Goal: Task Accomplishment & Management: Complete application form

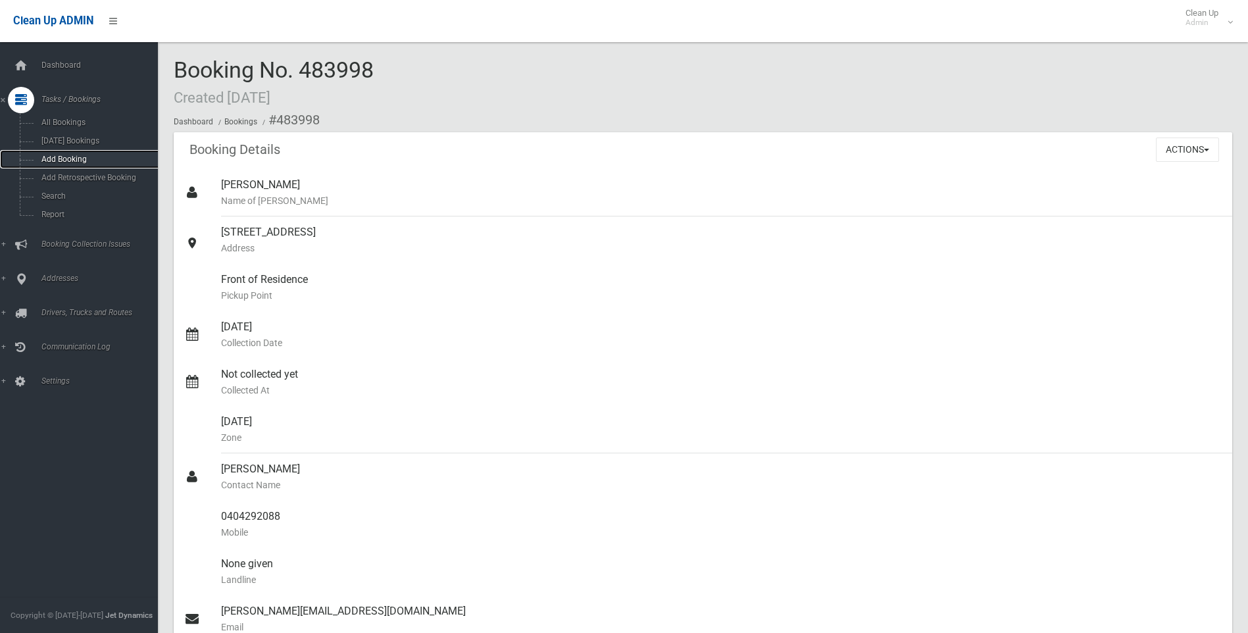
click at [89, 168] on link "Add Booking" at bounding box center [84, 159] width 168 height 18
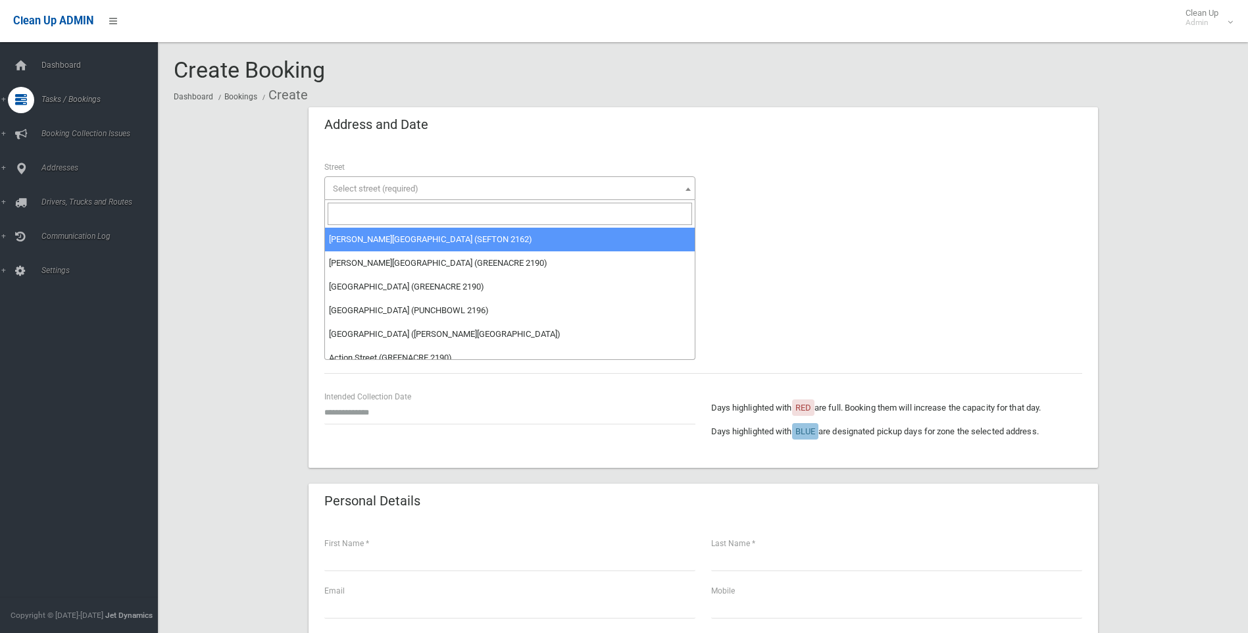
click at [639, 188] on span "Select street (required)" at bounding box center [510, 189] width 365 height 18
click at [630, 213] on input "search" at bounding box center [510, 214] width 365 height 22
click at [444, 207] on input "search" at bounding box center [510, 214] width 365 height 22
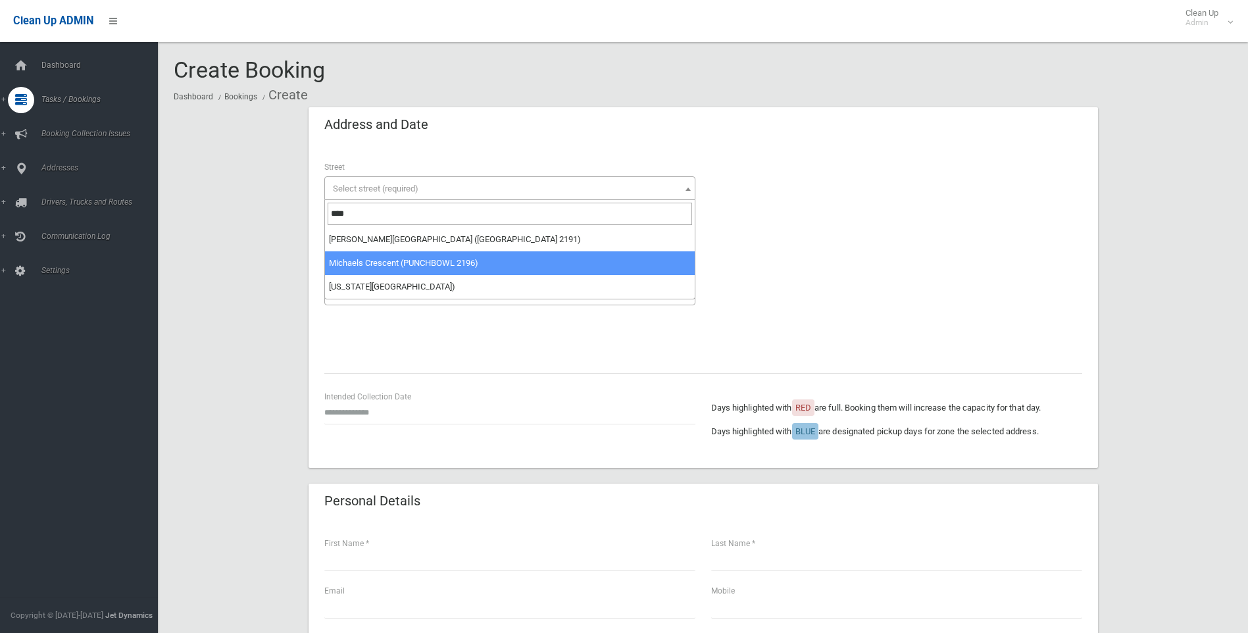
type input "****"
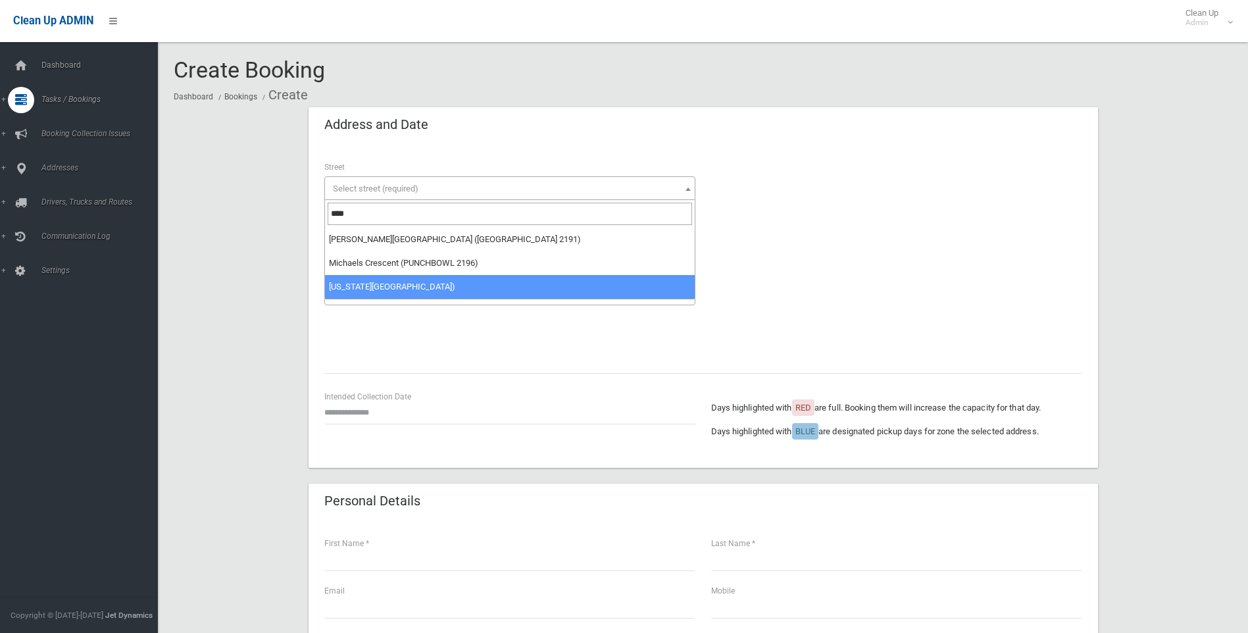
select select "**"
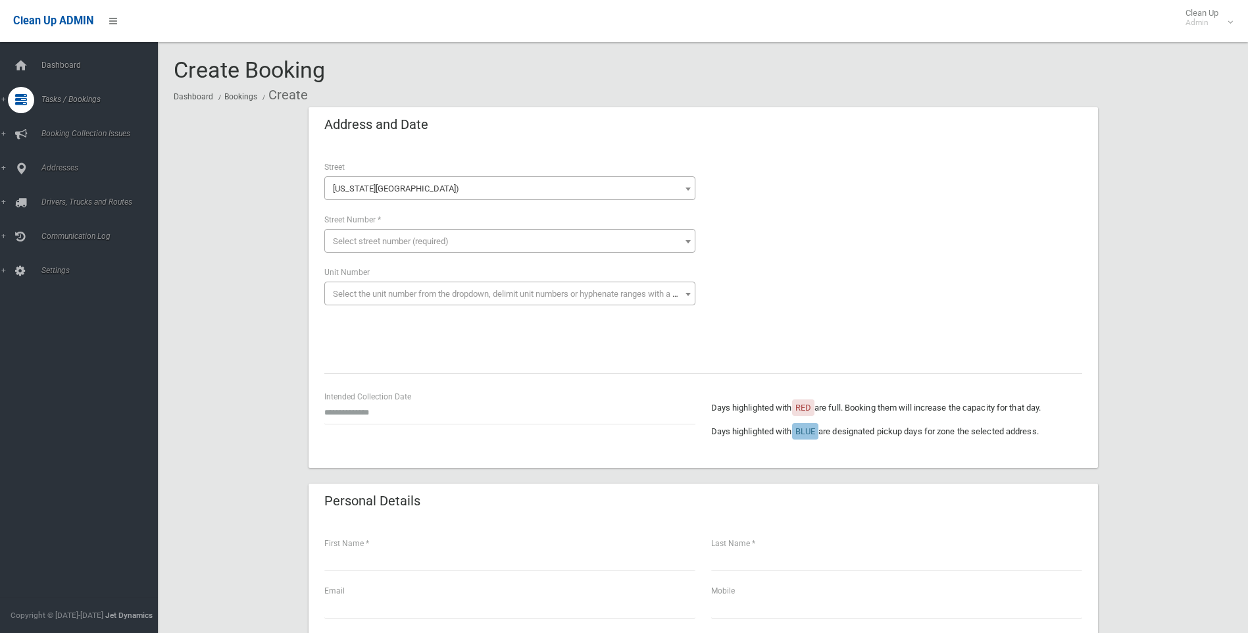
click at [457, 239] on span "Select street number (required)" at bounding box center [510, 241] width 365 height 18
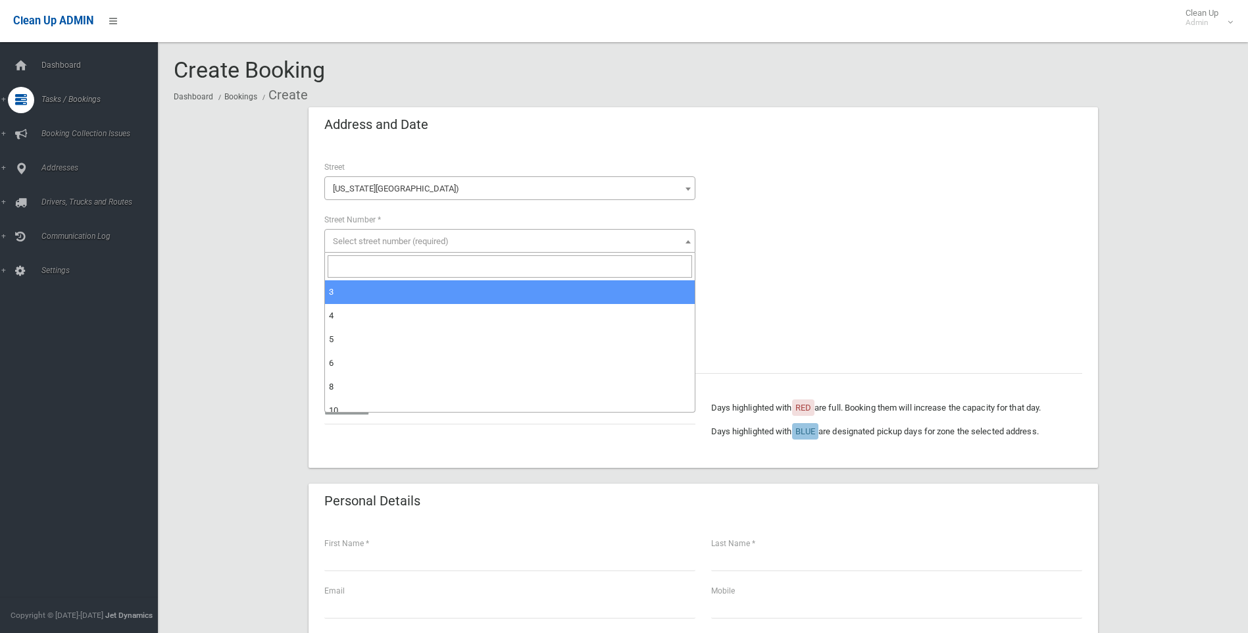
click at [470, 262] on input "search" at bounding box center [510, 266] width 365 height 22
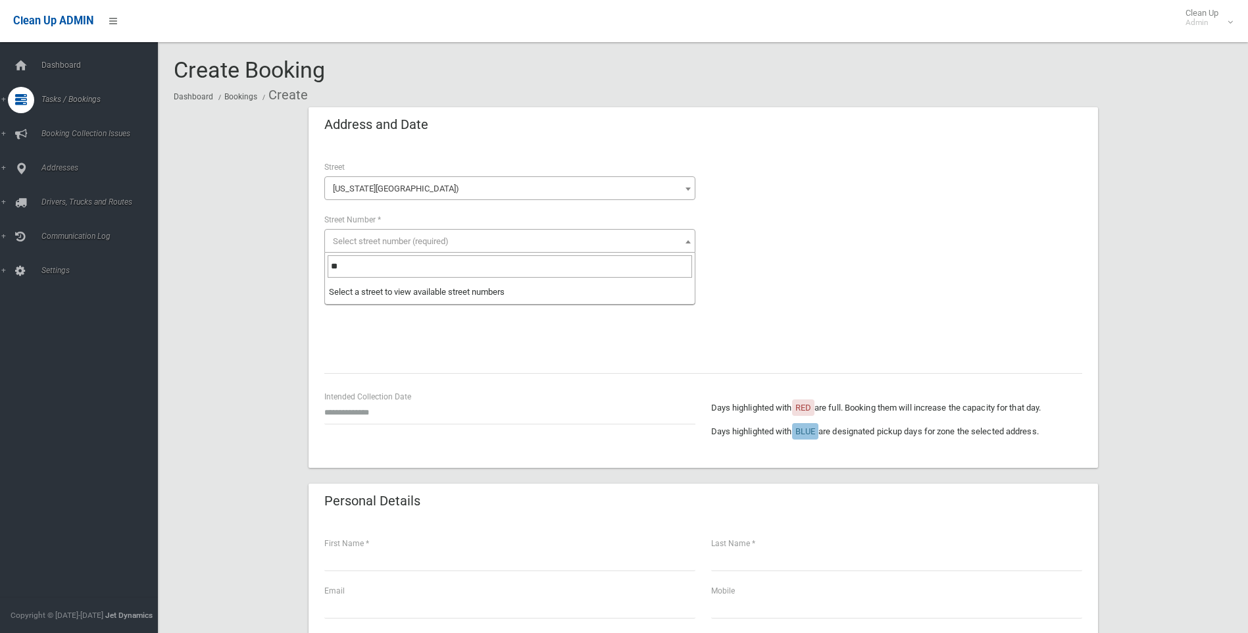
type input "*"
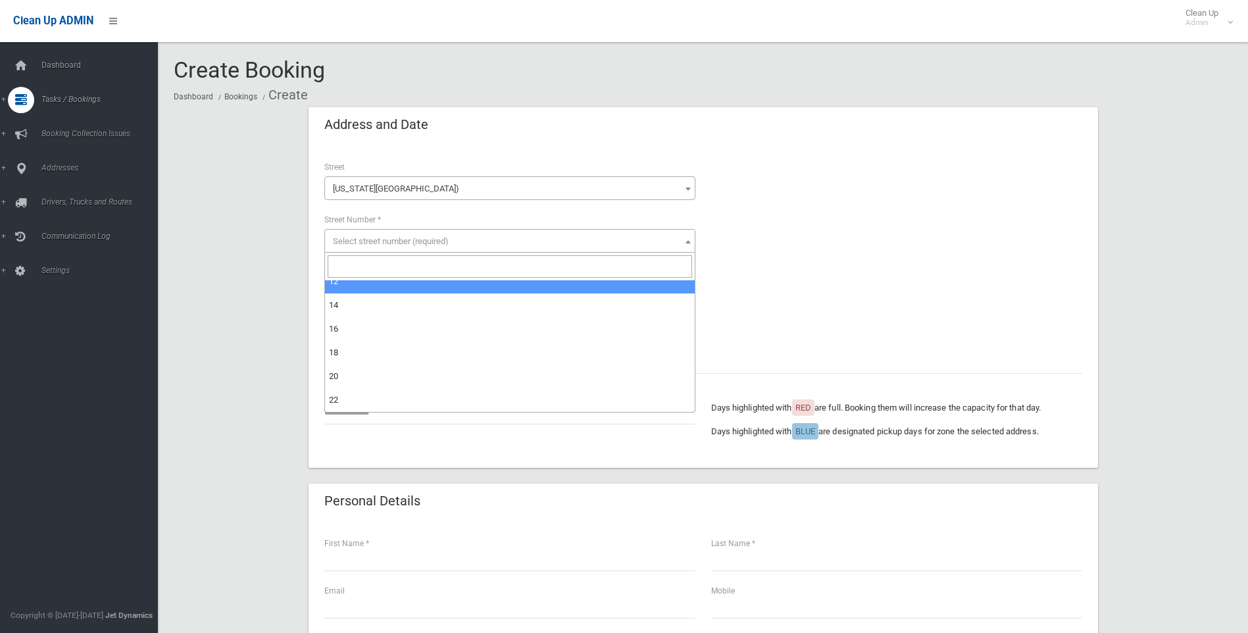
click at [479, 270] on input "search" at bounding box center [510, 266] width 365 height 22
type input "*"
select select "*"
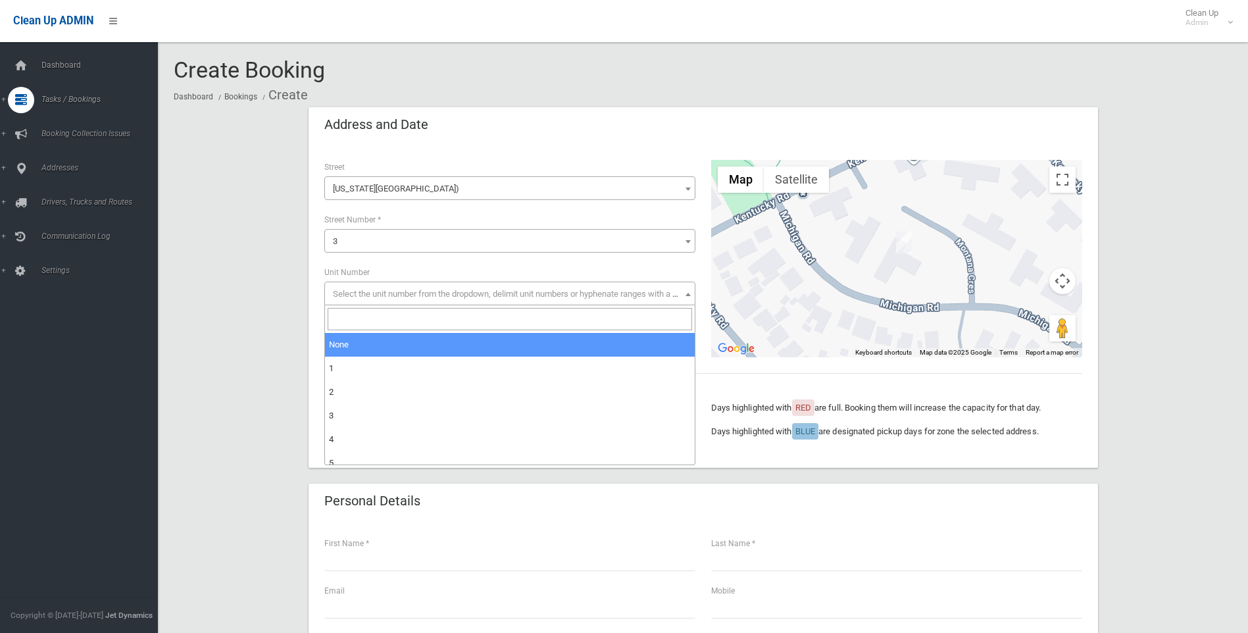
click at [504, 299] on span "Select the unit number from the dropdown, delimit unit numbers or hyphenate ran…" at bounding box center [510, 294] width 365 height 18
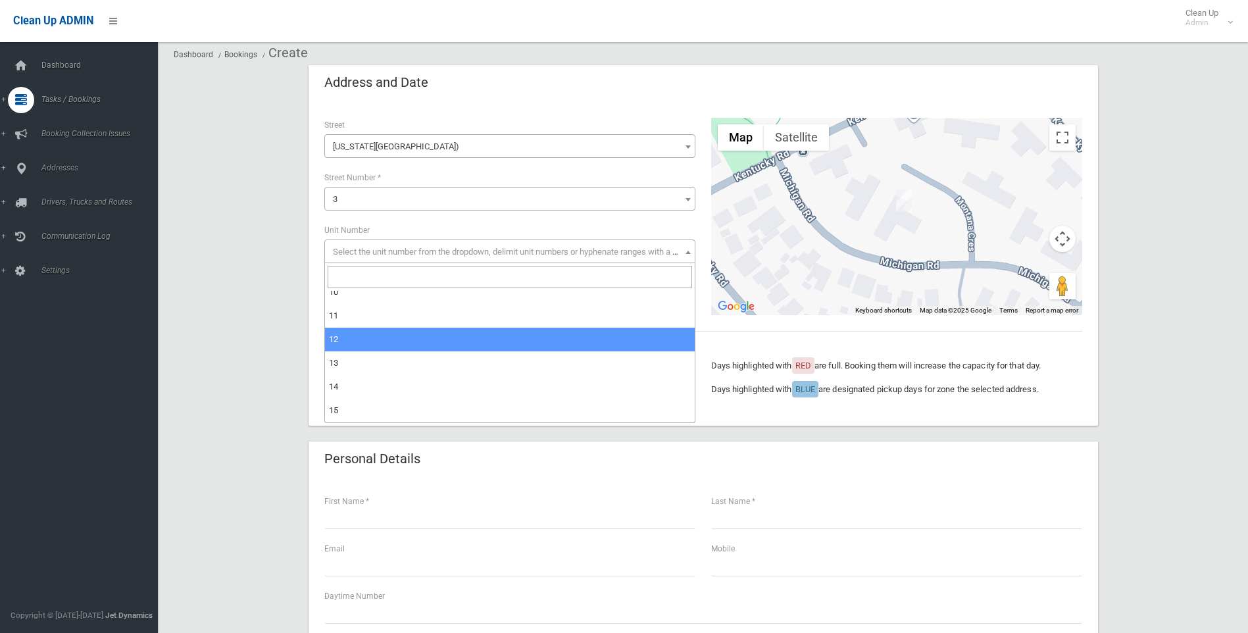
scroll to position [66, 0]
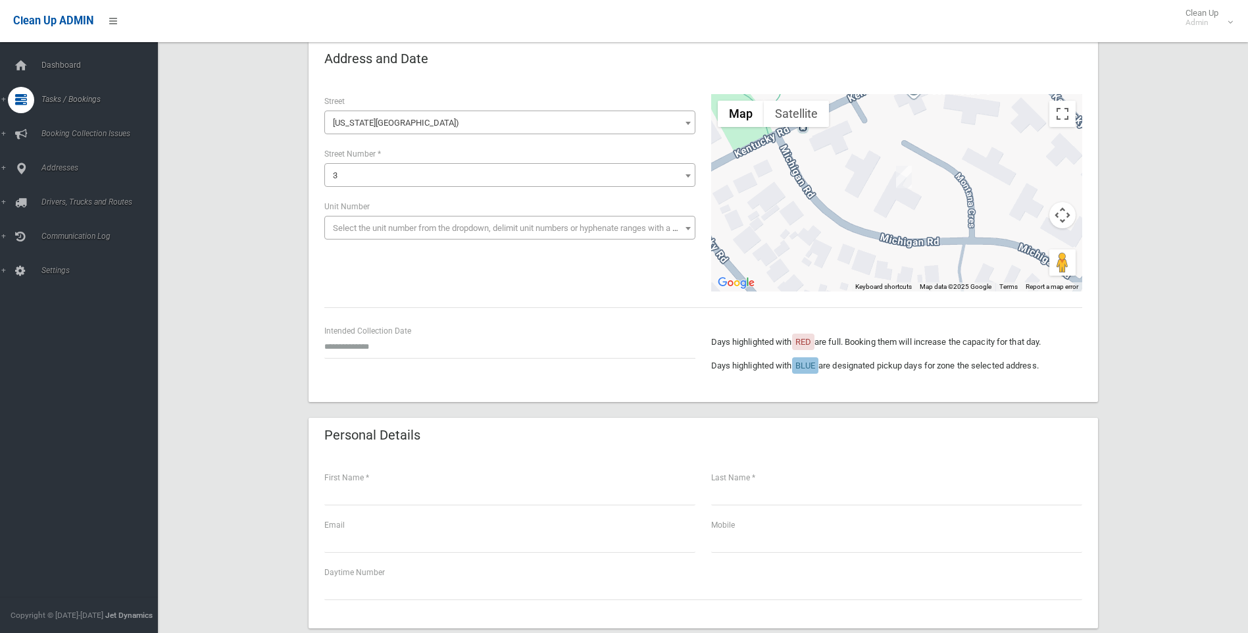
click at [232, 319] on div "**********" at bounding box center [703, 612] width 1059 height 1142
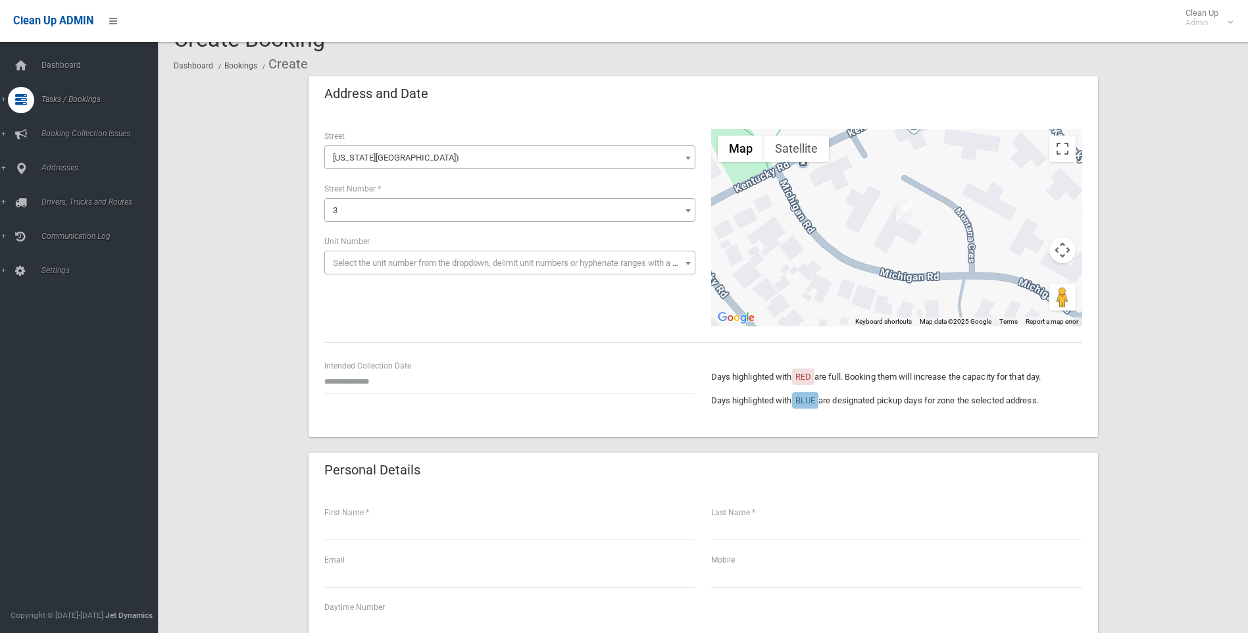
scroll to position [0, 0]
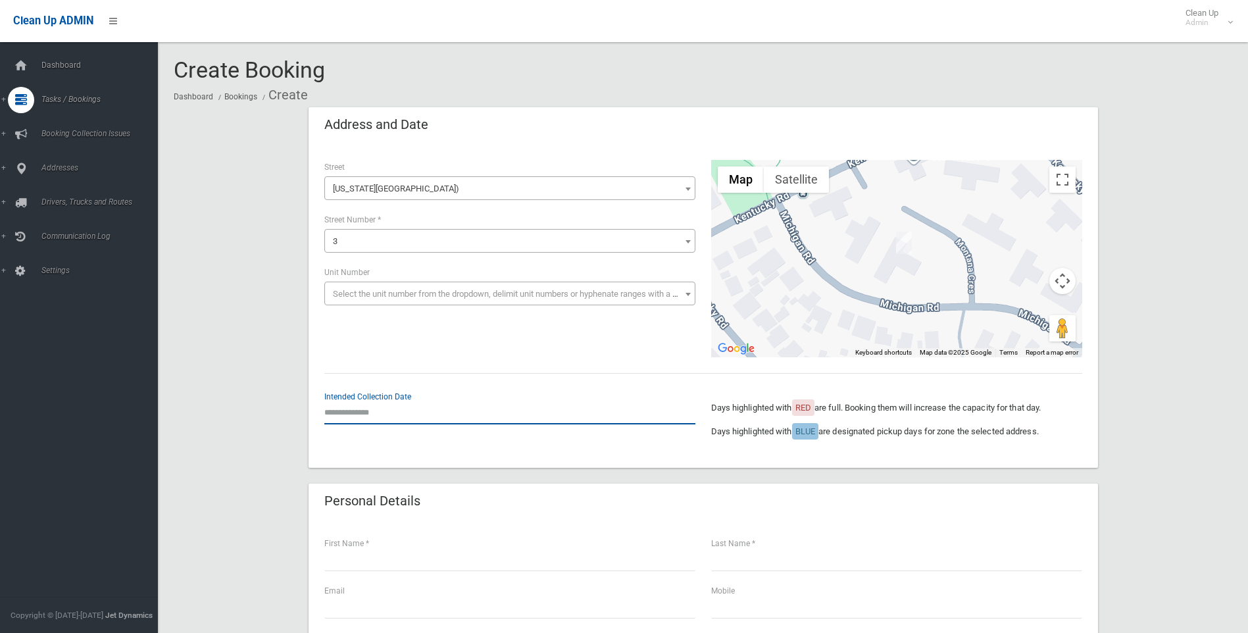
click at [361, 403] on input "text" at bounding box center [509, 412] width 371 height 24
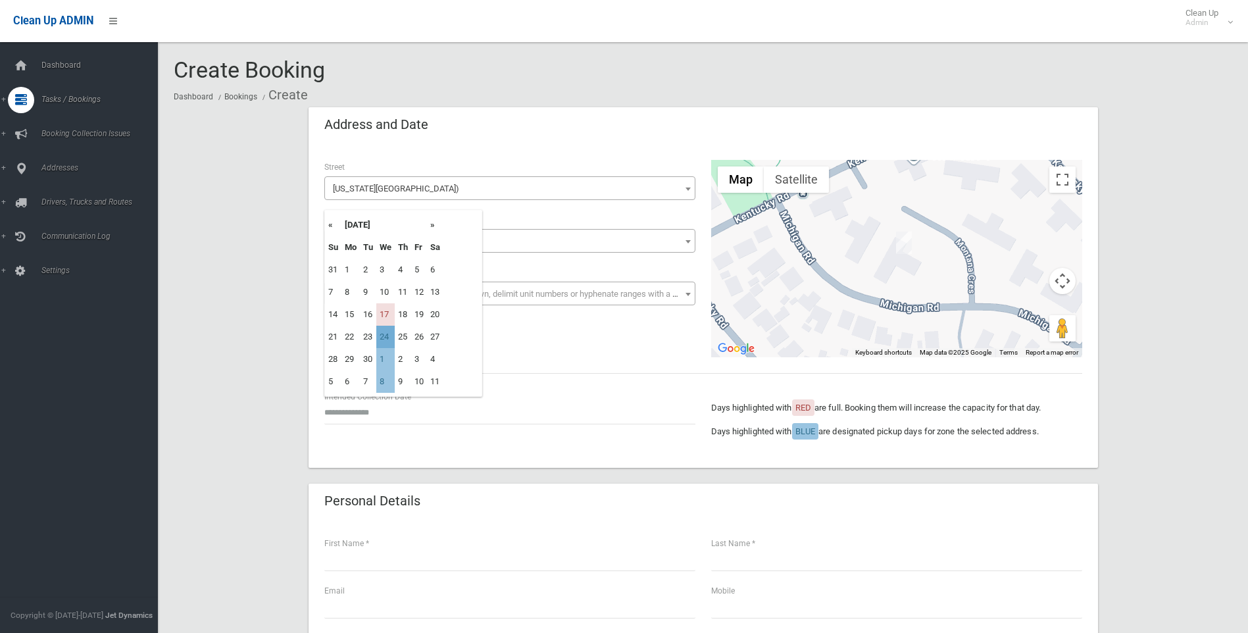
click at [391, 341] on td "24" at bounding box center [385, 337] width 18 height 22
type input "**********"
click at [534, 368] on div "**********" at bounding box center [704, 306] width 790 height 324
drag, startPoint x: 1060, startPoint y: 445, endPoint x: 322, endPoint y: 111, distance: 810.1
click at [322, 111] on div "**********" at bounding box center [704, 287] width 790 height 361
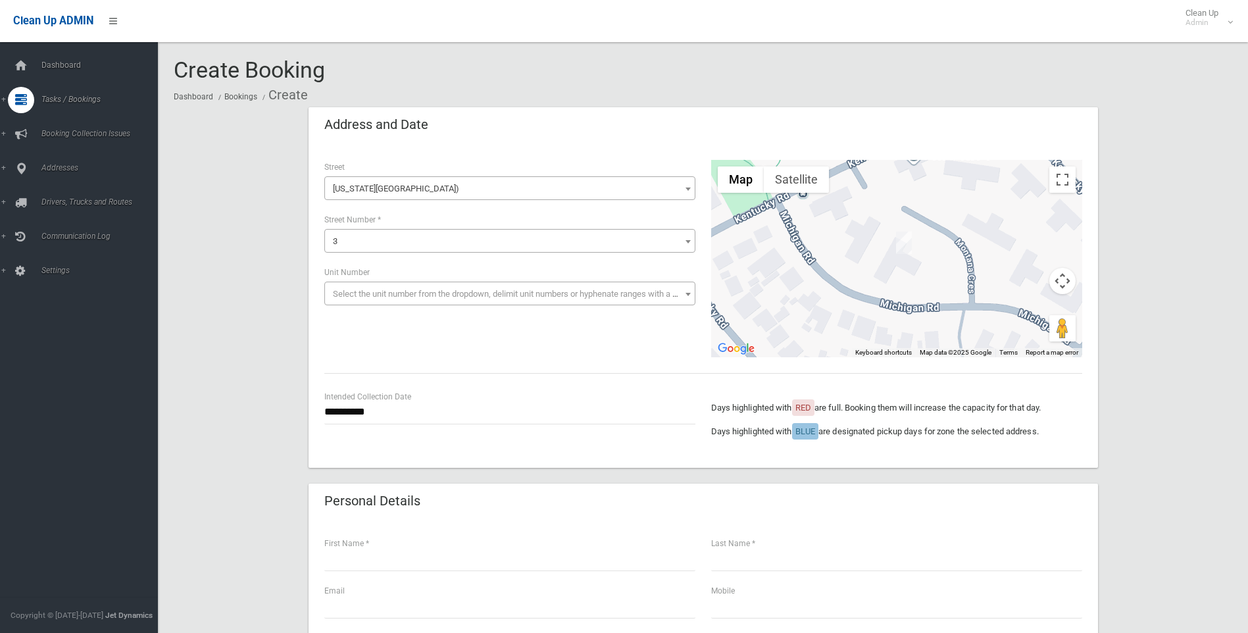
click at [321, 111] on div "Address and Date" at bounding box center [704, 125] width 790 height 37
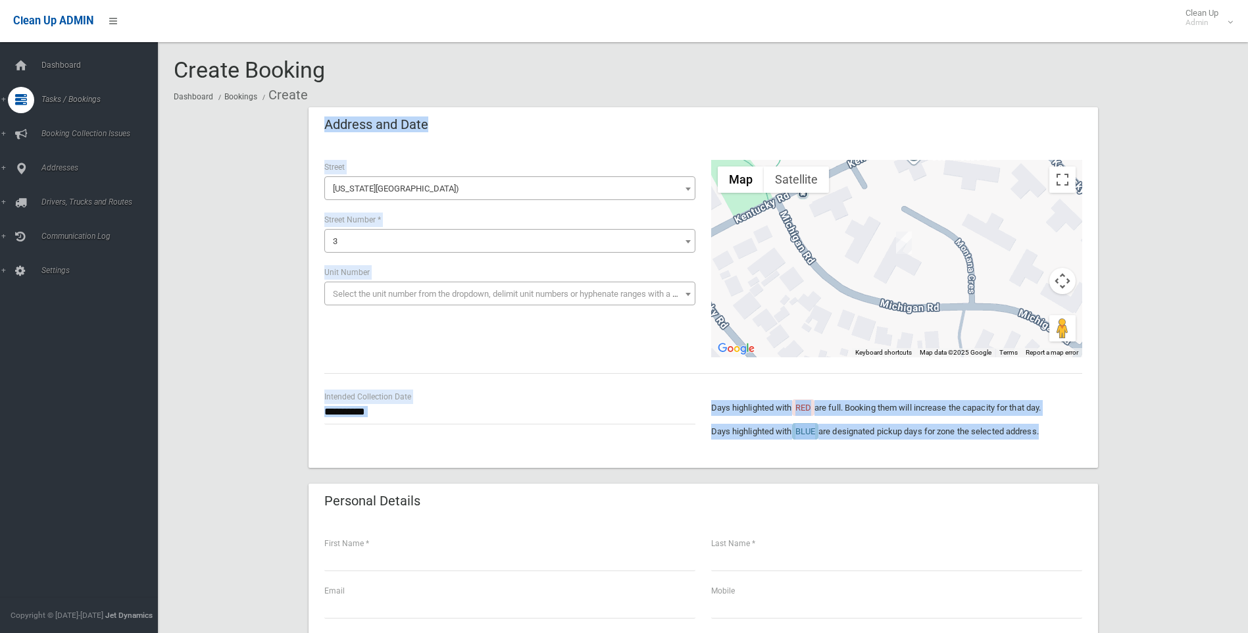
drag, startPoint x: 321, startPoint y: 111, endPoint x: 1090, endPoint y: 451, distance: 840.7
click at [1088, 449] on div "**********" at bounding box center [704, 287] width 790 height 361
click at [1090, 451] on div "Days highlighted with RED are full. Booking them will increase the capacity for…" at bounding box center [896, 421] width 387 height 63
drag, startPoint x: 1051, startPoint y: 459, endPoint x: 329, endPoint y: 145, distance: 787.3
click at [329, 145] on div "**********" at bounding box center [704, 306] width 790 height 324
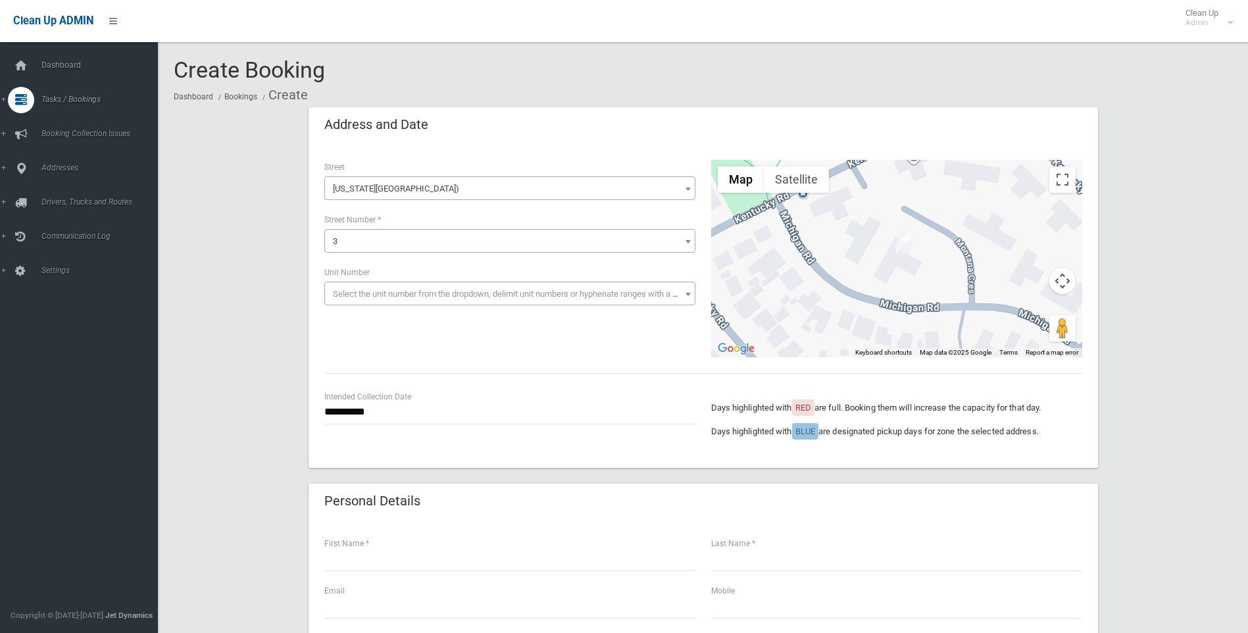
click at [329, 133] on header "Address and Date" at bounding box center [377, 125] width 136 height 26
drag, startPoint x: 318, startPoint y: 118, endPoint x: 809, endPoint y: 405, distance: 568.0
click at [737, 395] on div "**********" at bounding box center [704, 287] width 790 height 361
click at [1044, 442] on div "Days highlighted with RED are full. Booking them will increase the capacity for…" at bounding box center [896, 421] width 387 height 63
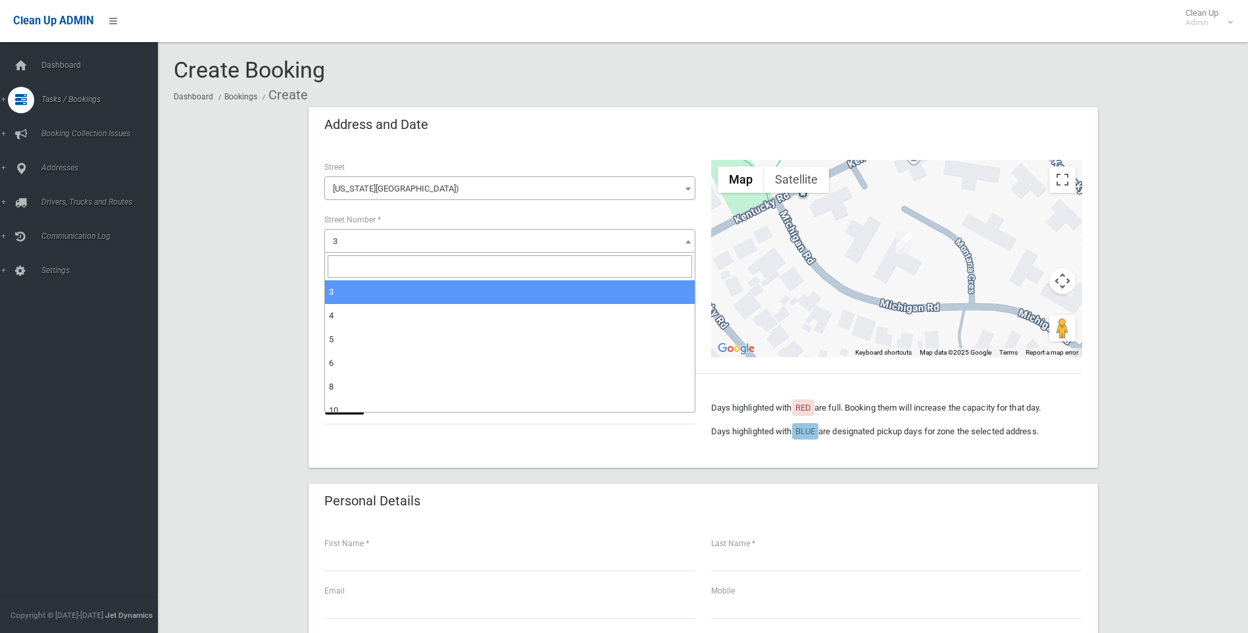
click at [504, 243] on span "3" at bounding box center [510, 241] width 365 height 18
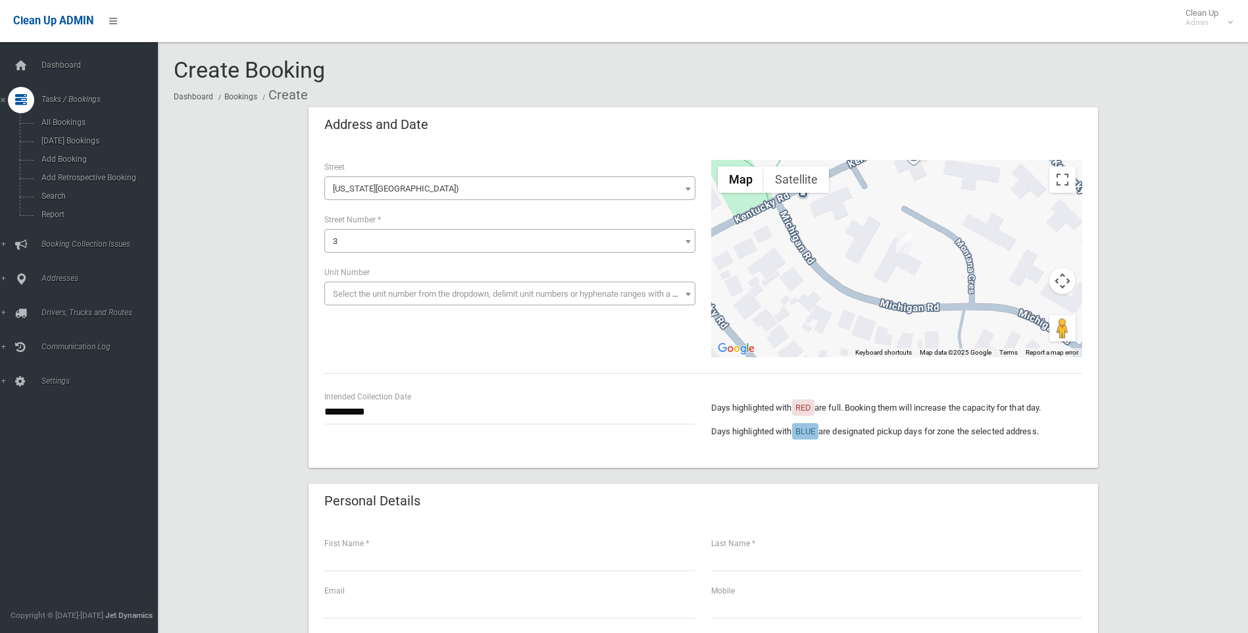
click at [368, 113] on header "Address and Date" at bounding box center [377, 125] width 136 height 26
drag, startPoint x: 715, startPoint y: 387, endPoint x: 1032, endPoint y: 430, distance: 320.8
click at [854, 430] on div "**********" at bounding box center [704, 306] width 790 height 324
click at [1045, 431] on p "Days highlighted with BLUE are designated pickup days for zone the selected add…" at bounding box center [896, 432] width 371 height 16
click at [1022, 111] on div "Address and Date" at bounding box center [704, 125] width 790 height 37
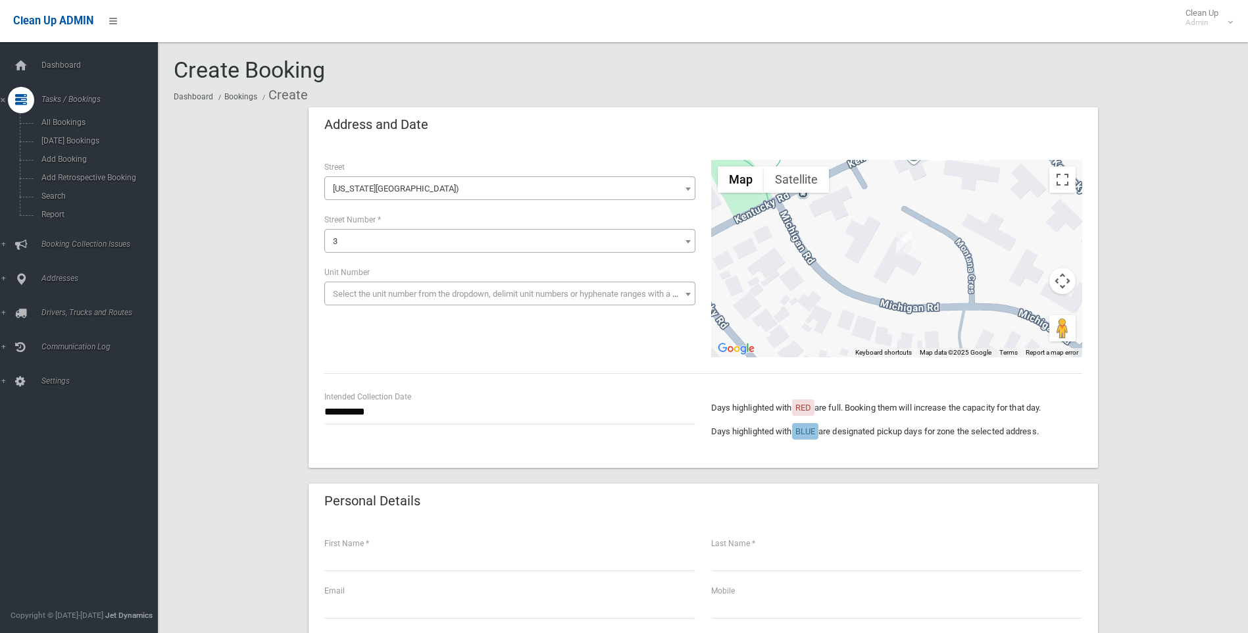
click at [1013, 189] on div at bounding box center [896, 258] width 371 height 197
click at [476, 193] on span "Michigan Road (RIVERWOOD 2210)" at bounding box center [510, 189] width 365 height 18
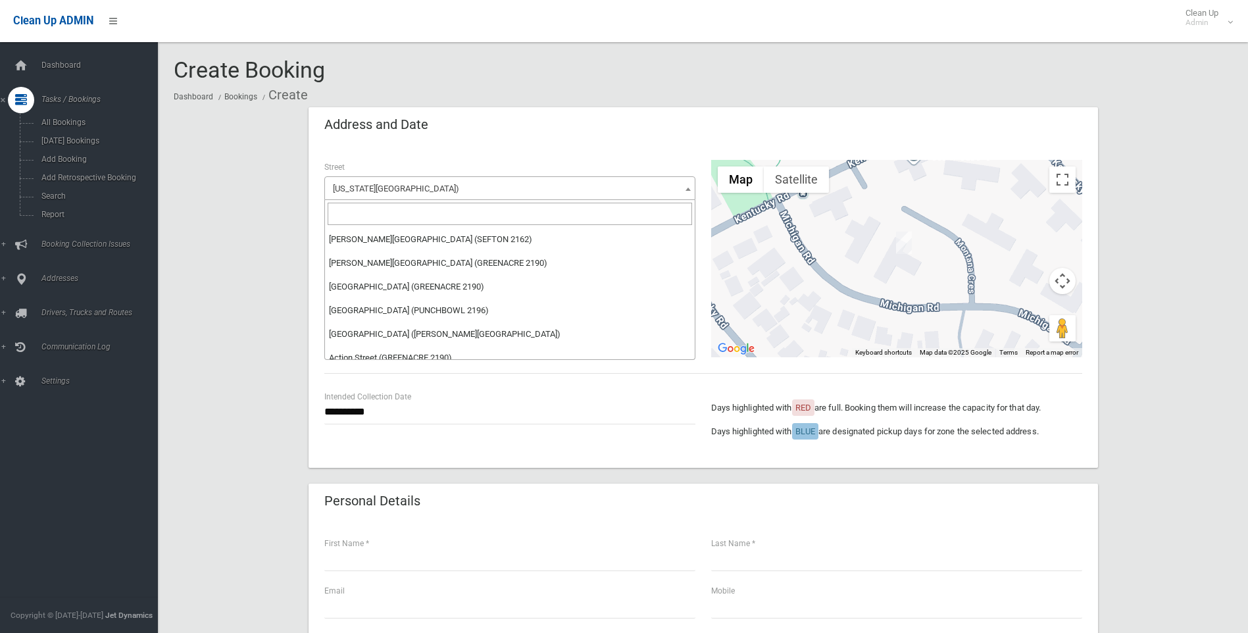
scroll to position [33873, 0]
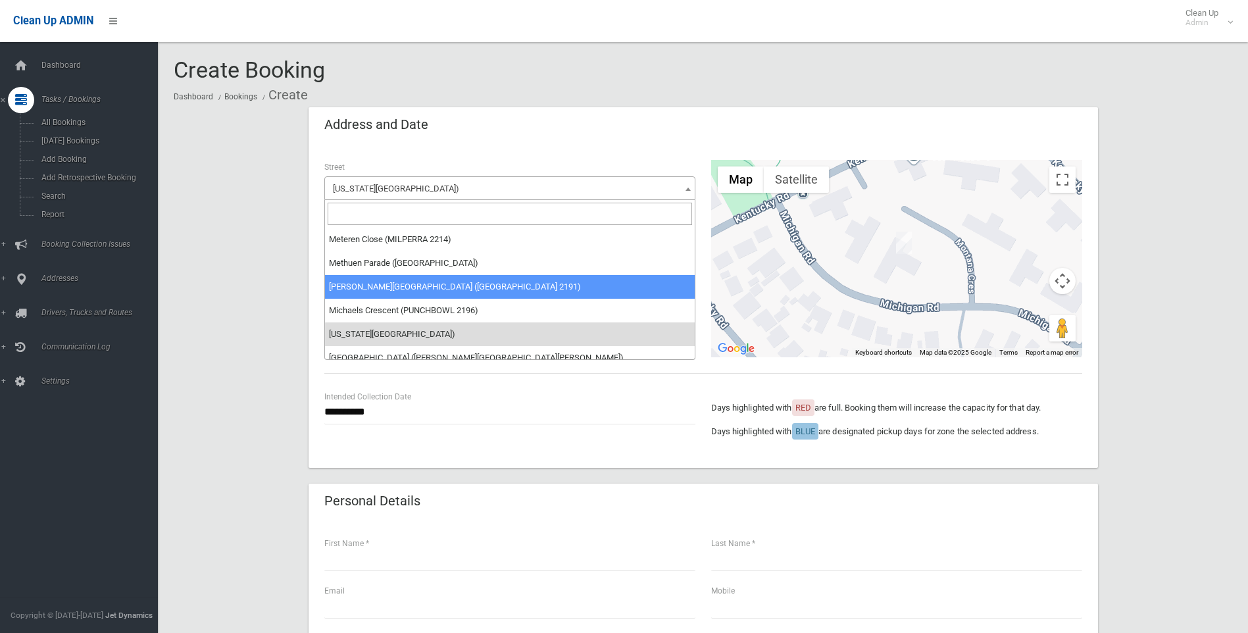
click at [618, 209] on input "search" at bounding box center [510, 214] width 365 height 22
type input "*"
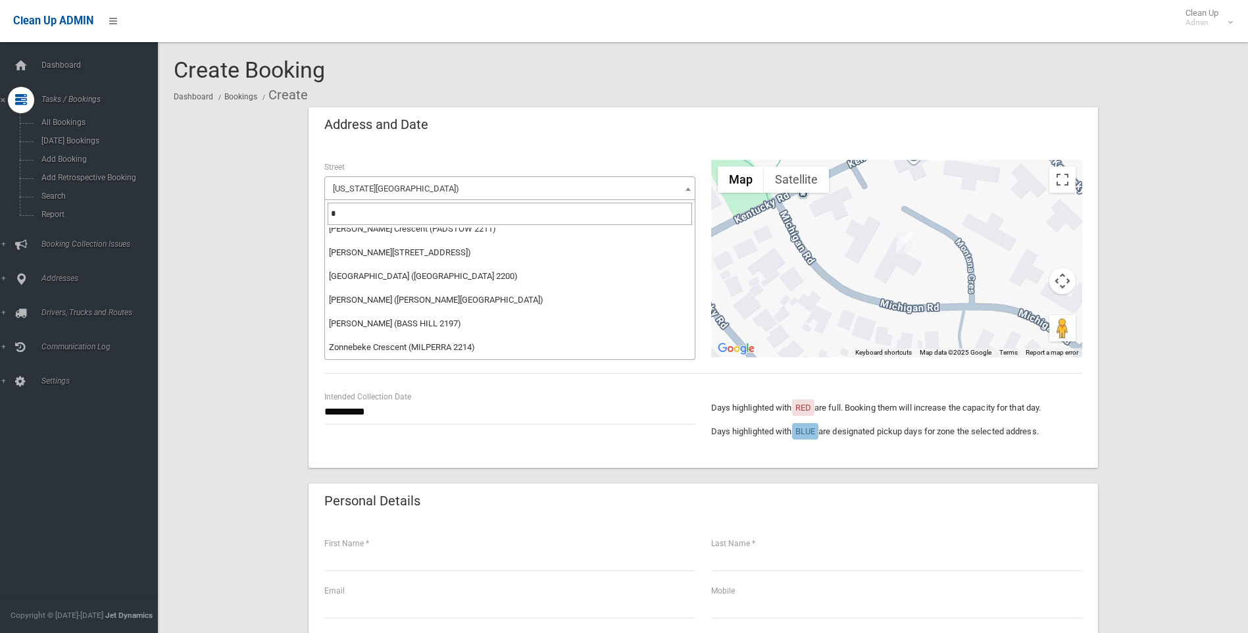
scroll to position [0, 0]
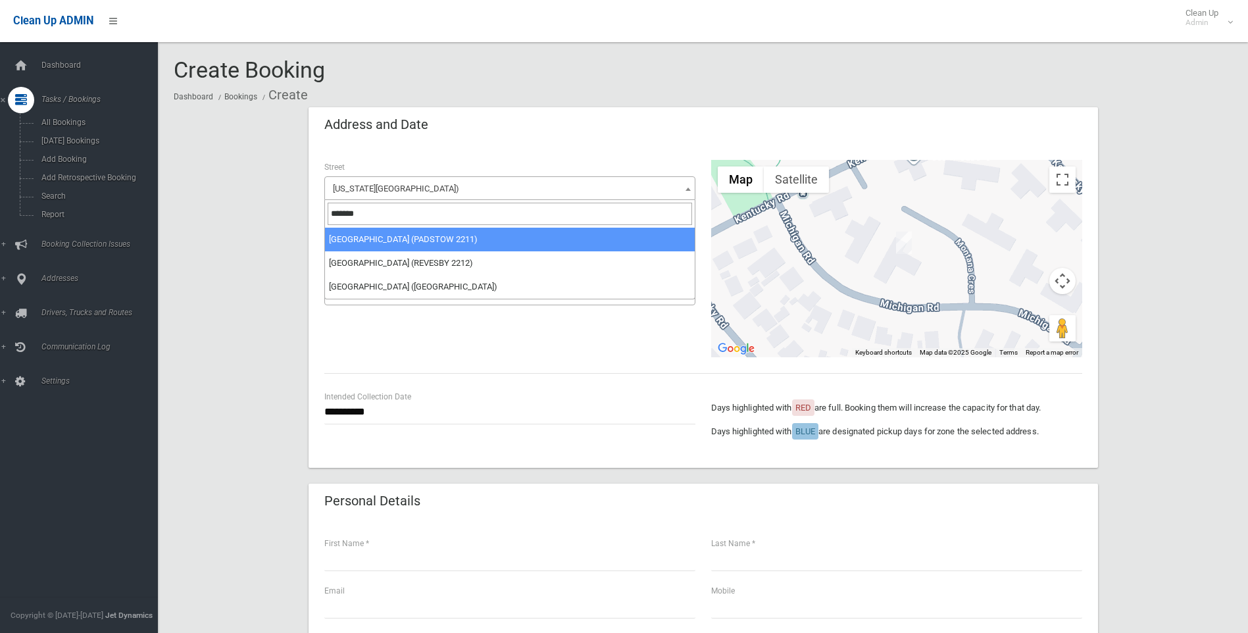
type input "*******"
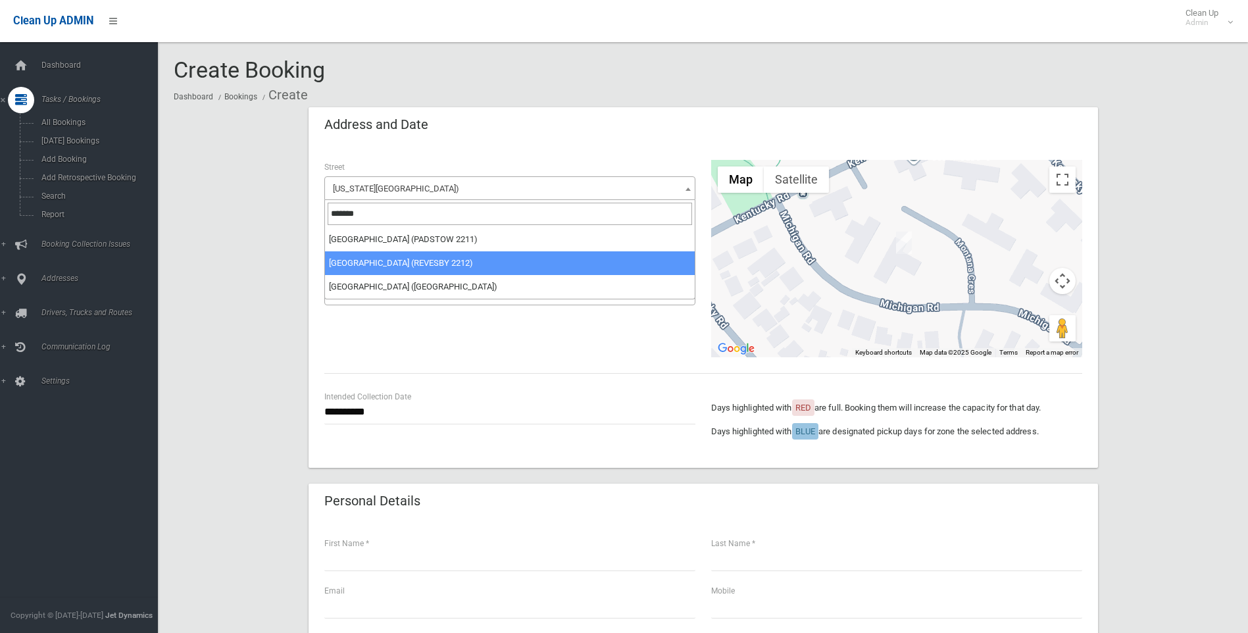
drag, startPoint x: 618, startPoint y: 249, endPoint x: 618, endPoint y: 261, distance: 11.2
select select "****"
click at [618, 261] on div "**********" at bounding box center [509, 239] width 387 height 158
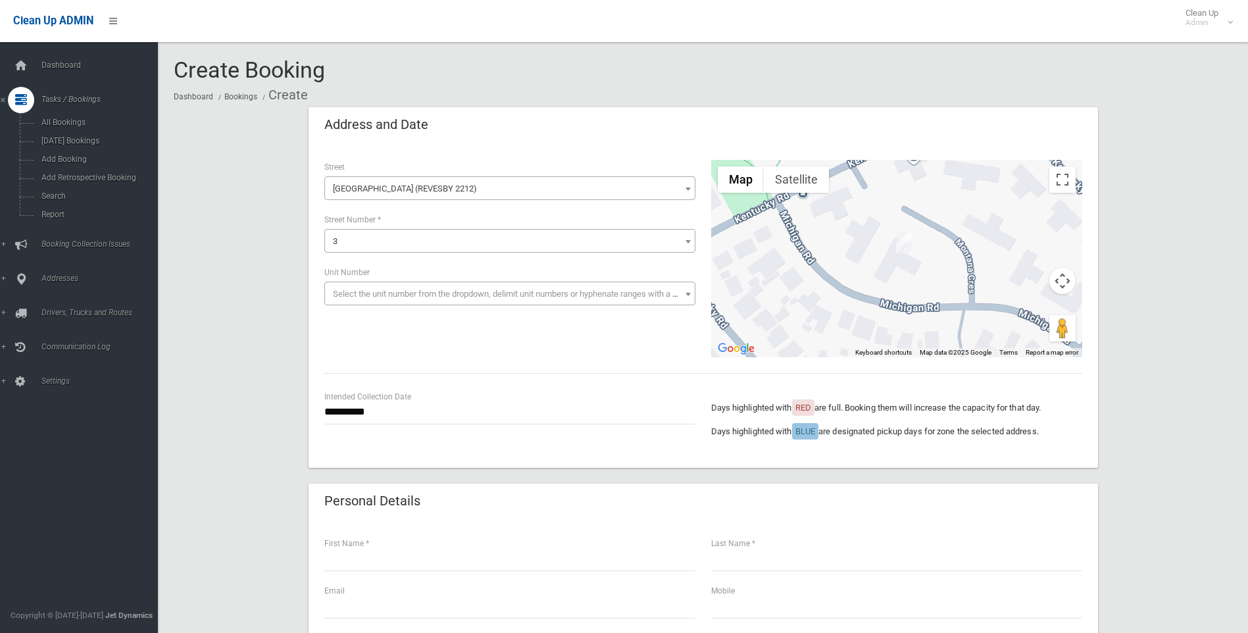
click at [609, 230] on span "3" at bounding box center [509, 241] width 371 height 24
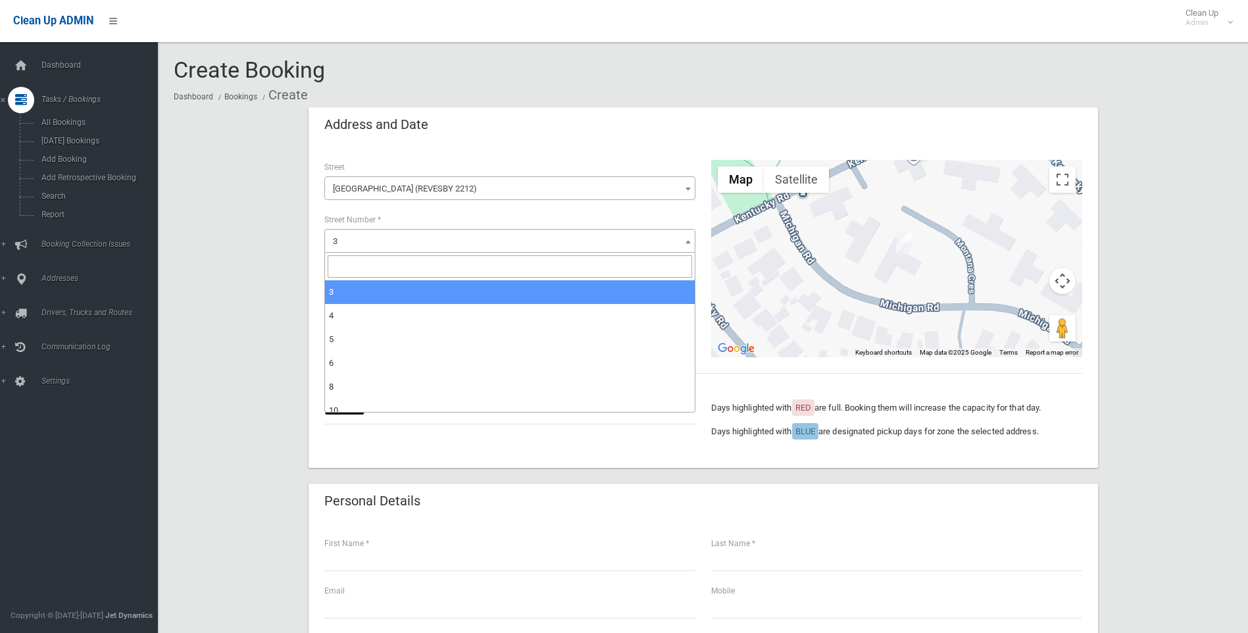
click at [634, 270] on input "search" at bounding box center [510, 266] width 365 height 22
click at [499, 263] on input "search" at bounding box center [510, 266] width 365 height 22
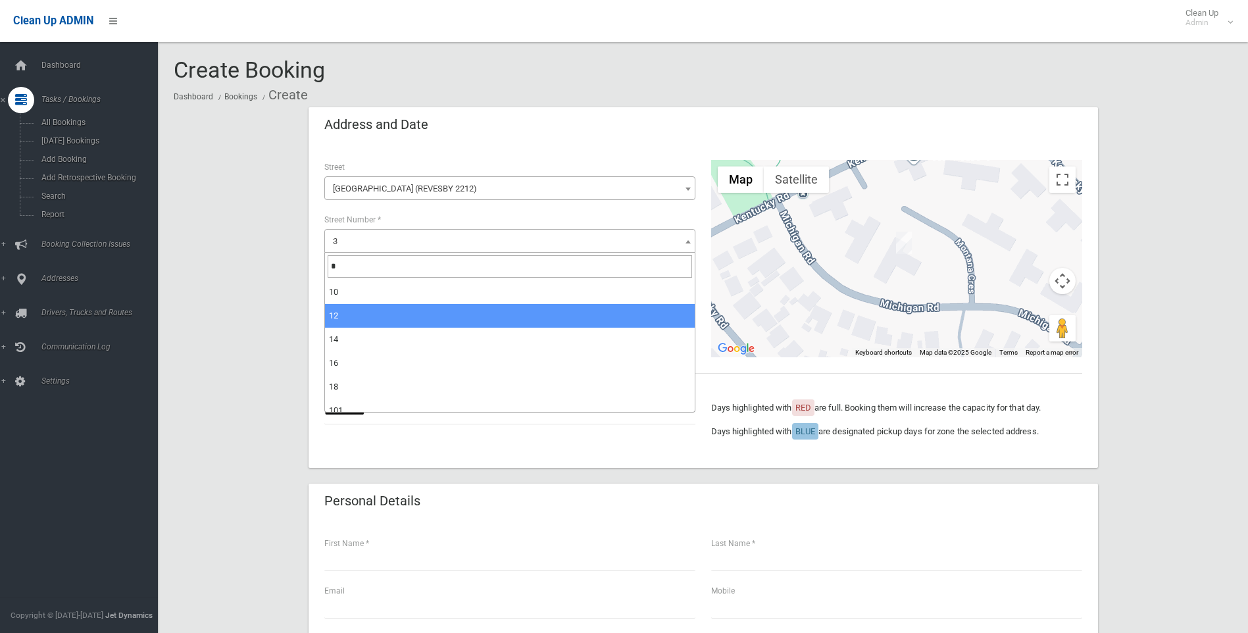
type input "*"
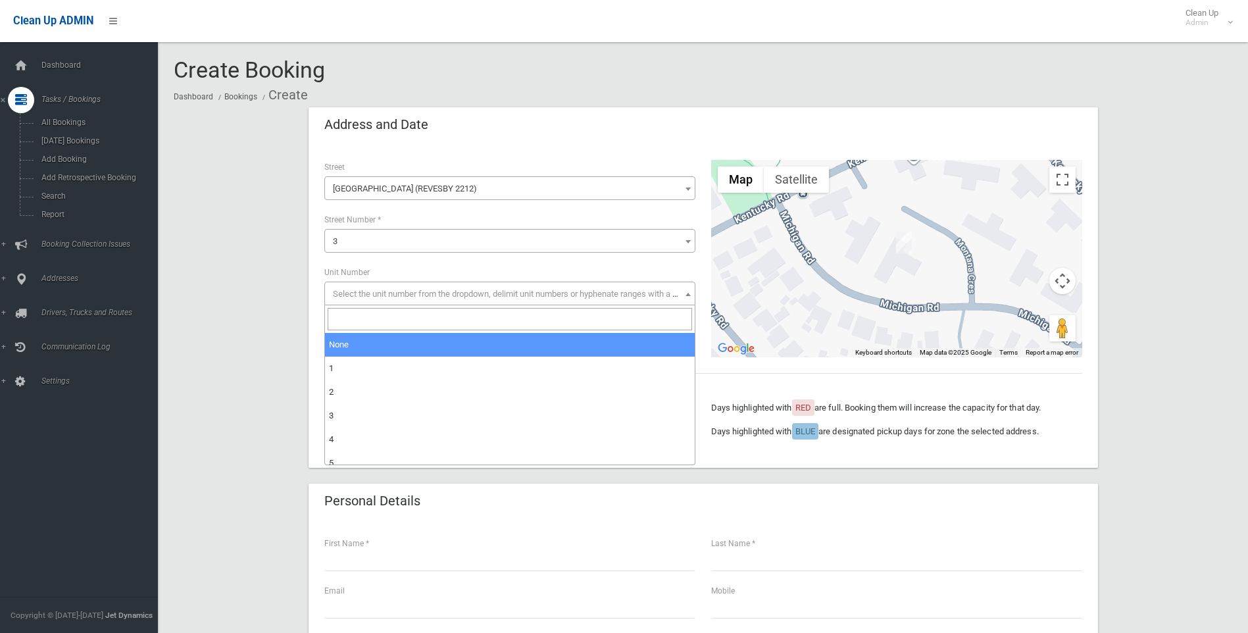
click at [380, 287] on span "Select the unit number from the dropdown, delimit unit numbers or hyphenate ran…" at bounding box center [510, 294] width 365 height 18
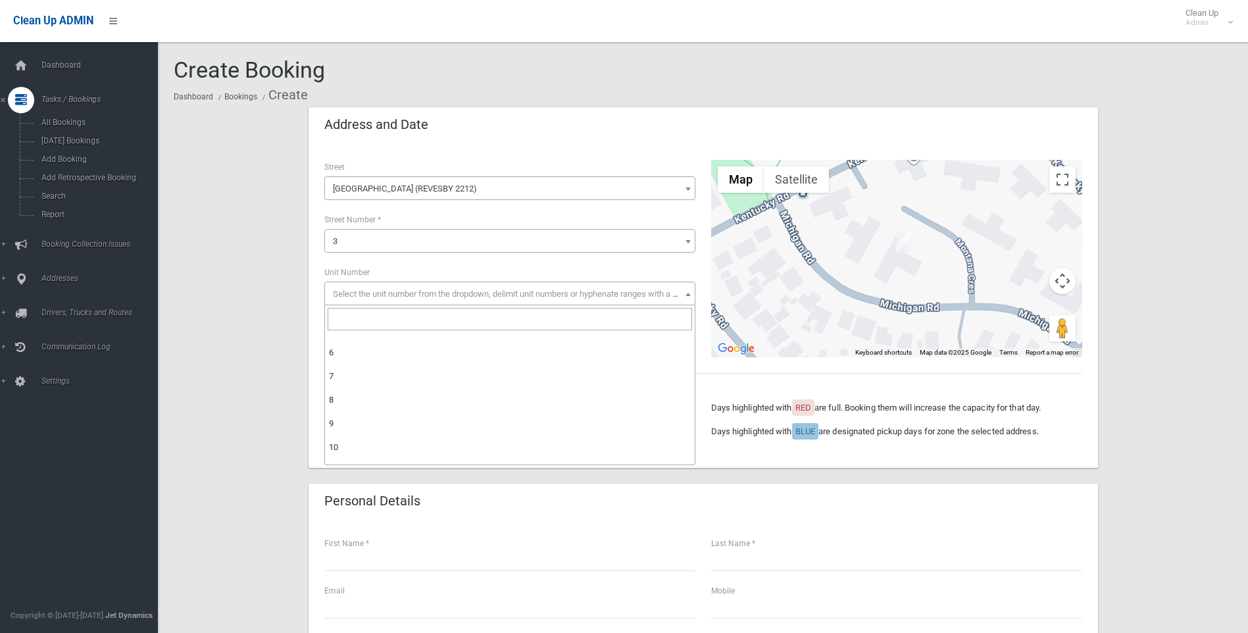
scroll to position [247, 0]
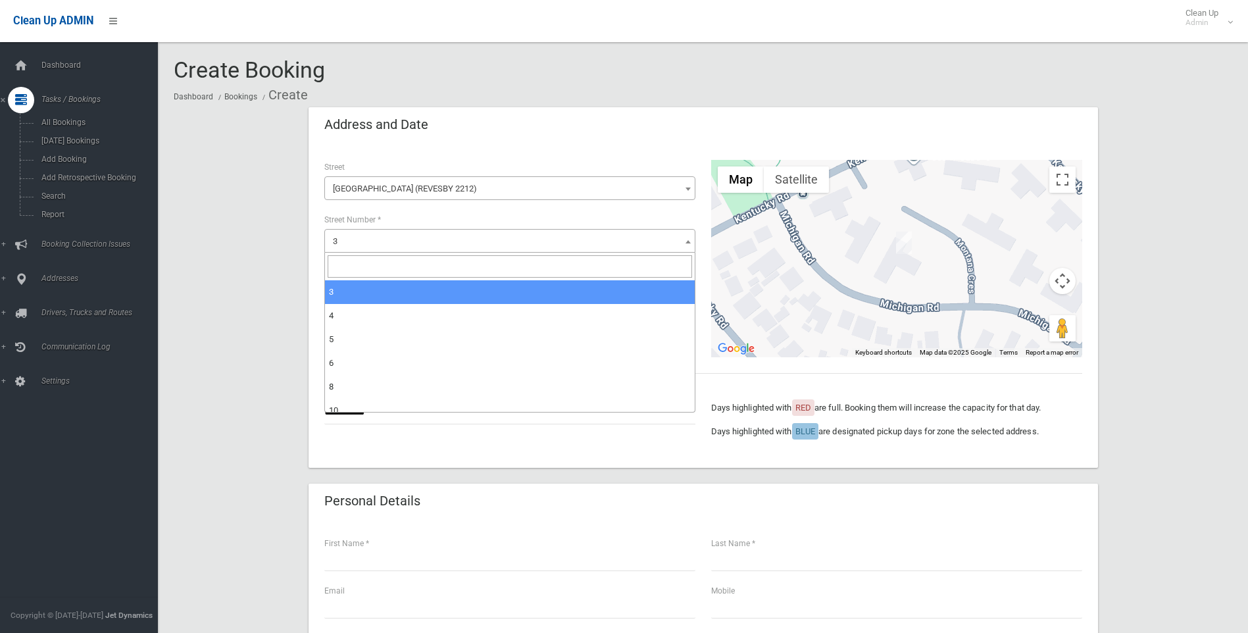
click at [407, 238] on span "3" at bounding box center [510, 241] width 365 height 18
click at [406, 273] on input "search" at bounding box center [510, 266] width 365 height 22
type input "**"
select select "**"
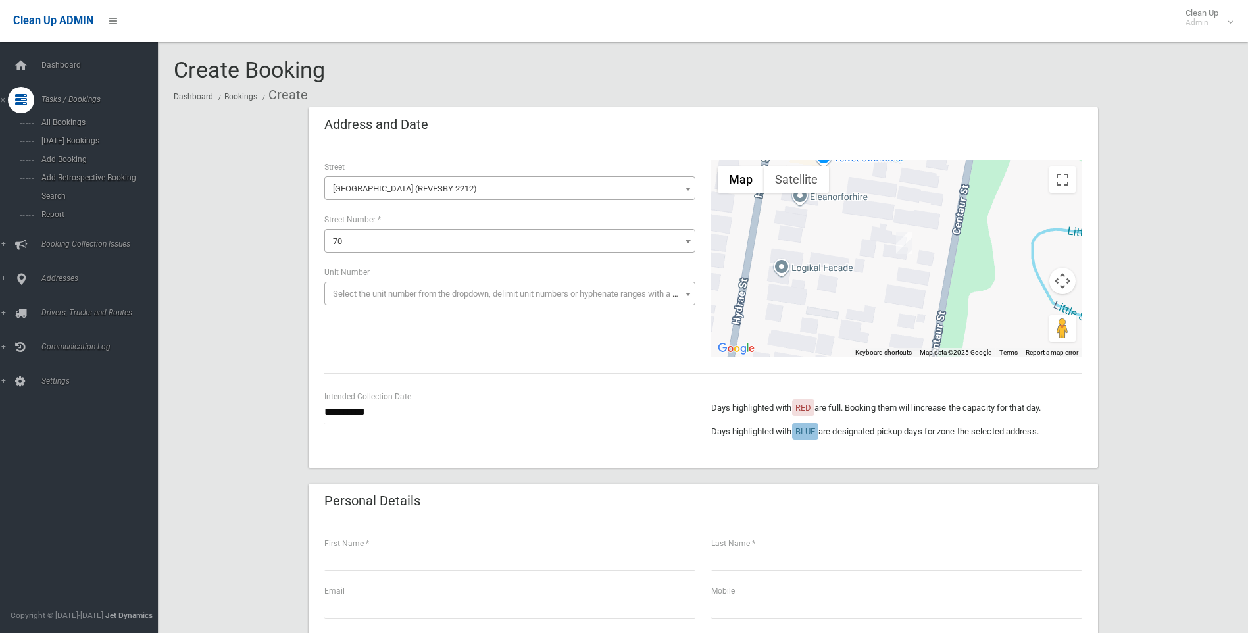
click at [516, 293] on span "Select the unit number from the dropdown, delimit unit numbers or hyphenate ran…" at bounding box center [517, 294] width 368 height 10
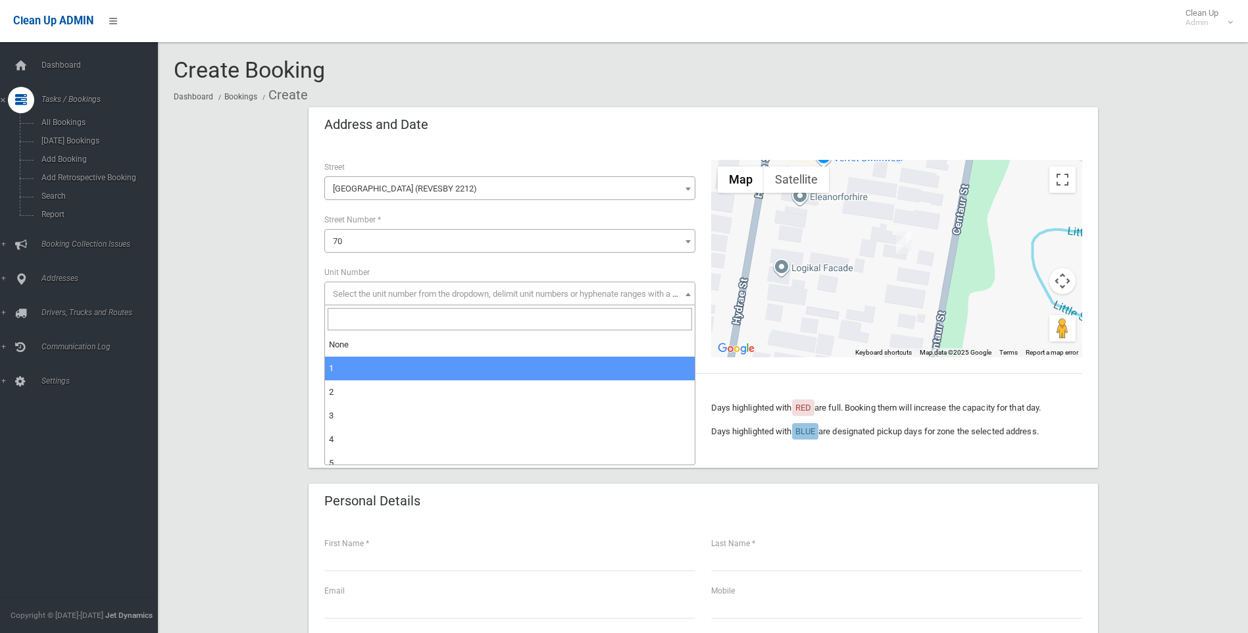
select select "*"
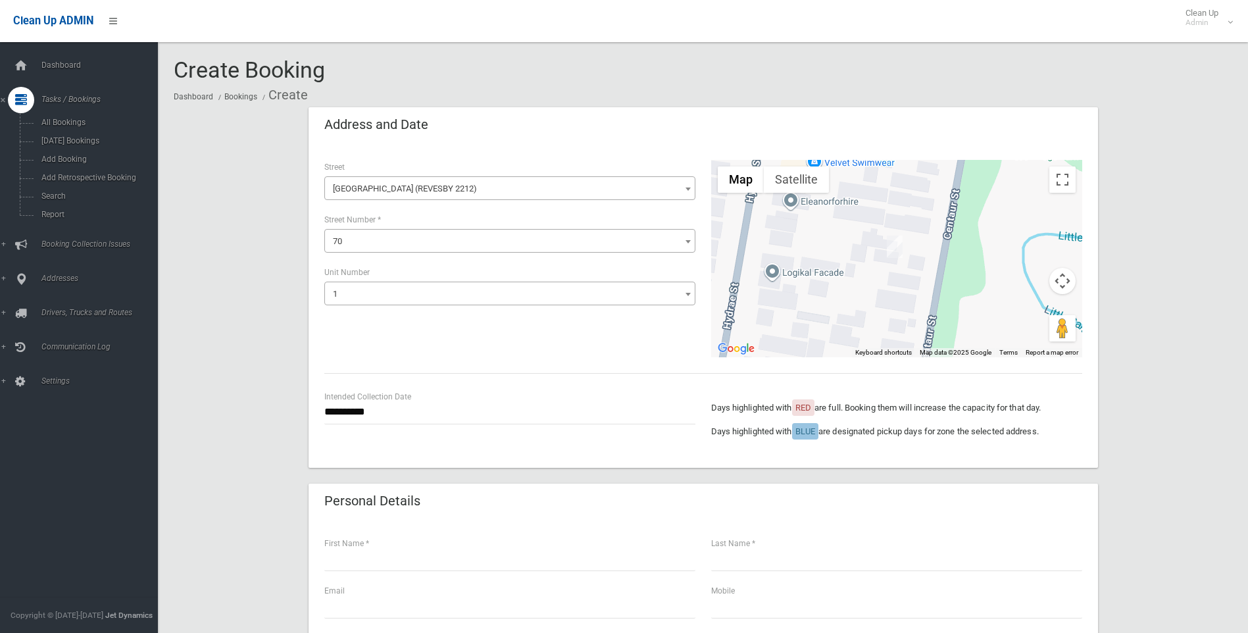
drag, startPoint x: 920, startPoint y: 252, endPoint x: 903, endPoint y: 259, distance: 18.3
click at [903, 259] on div at bounding box center [896, 258] width 371 height 197
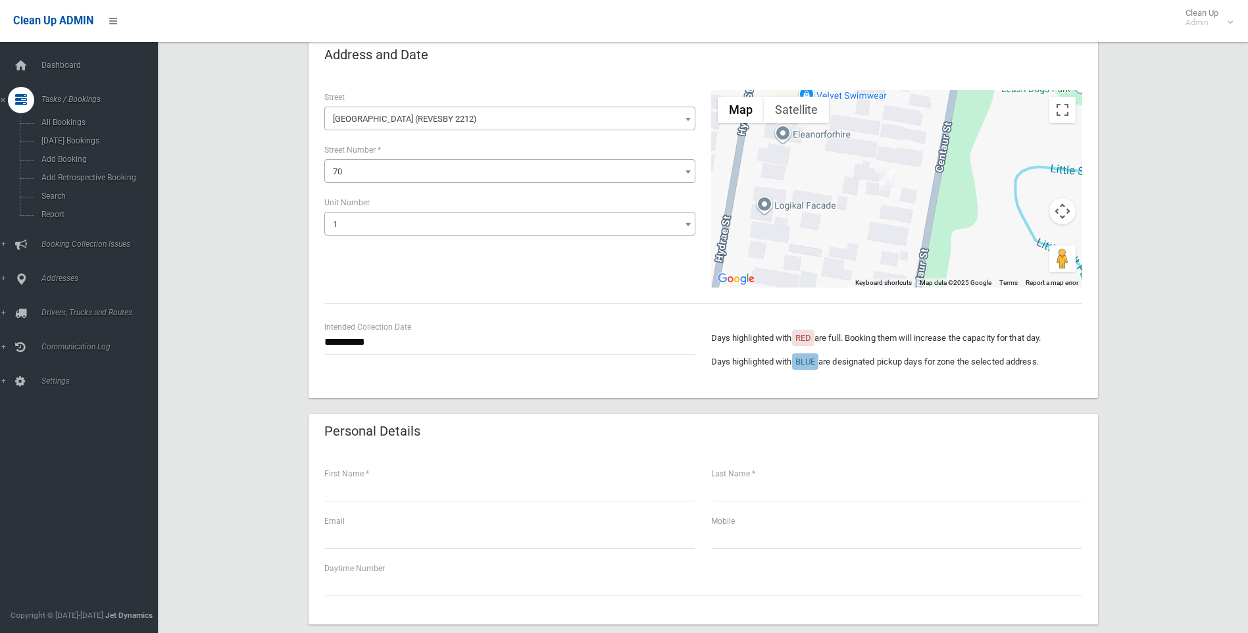
scroll to position [197, 0]
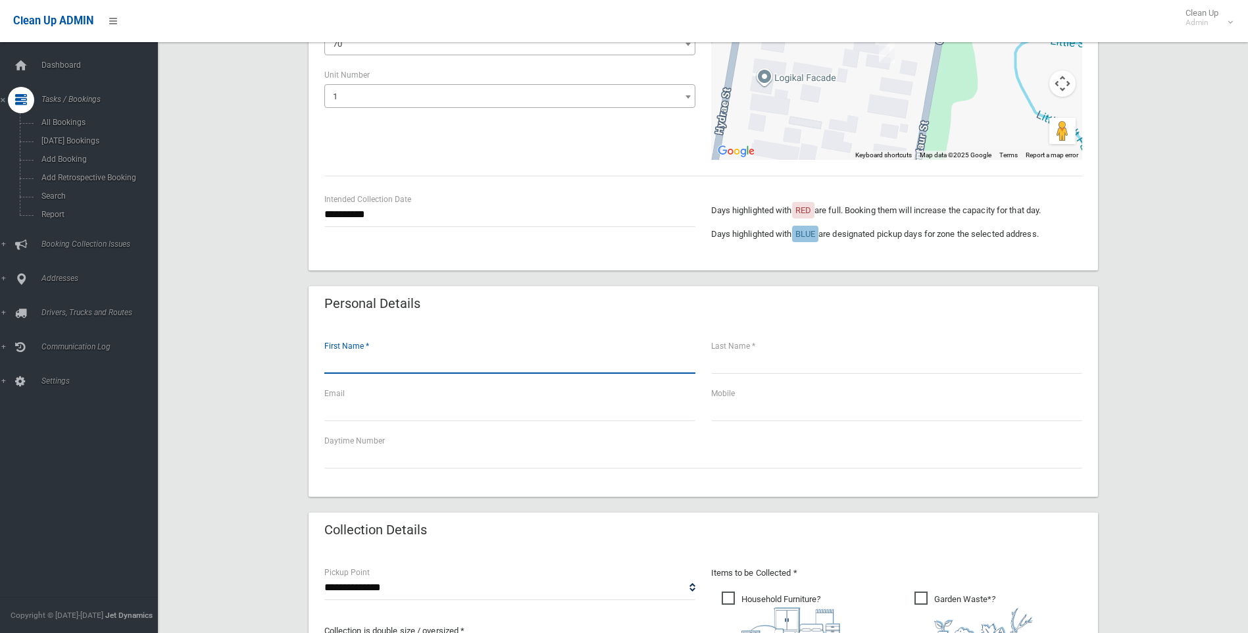
click at [457, 355] on input "text" at bounding box center [509, 361] width 371 height 24
type input "*****"
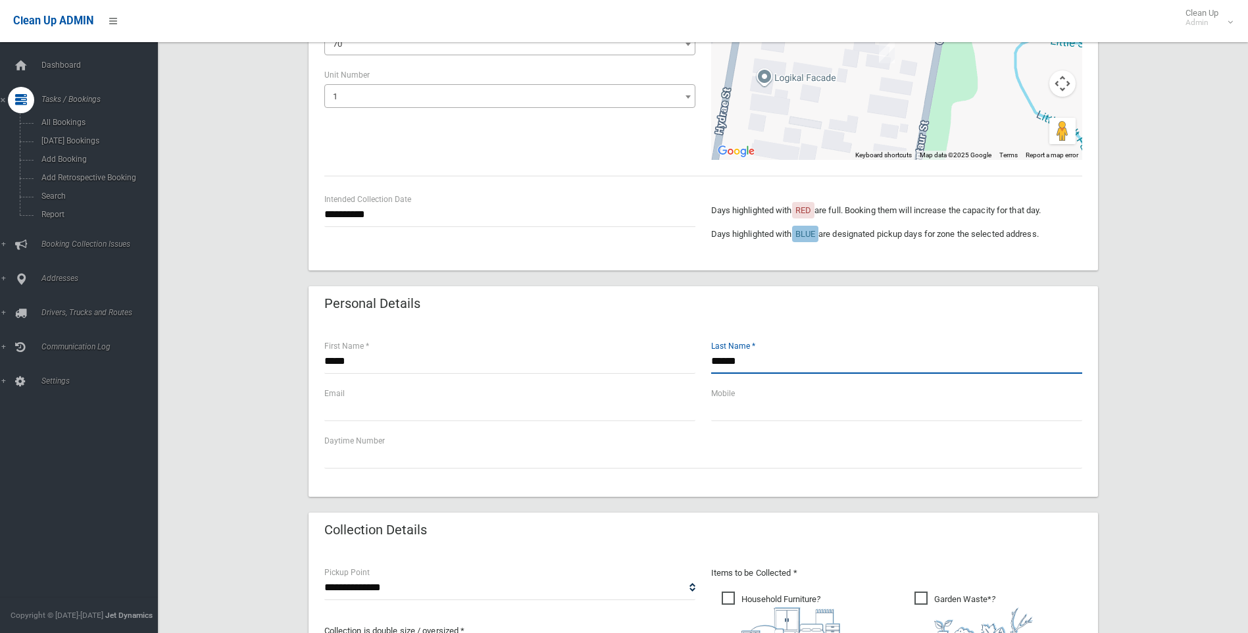
type input "******"
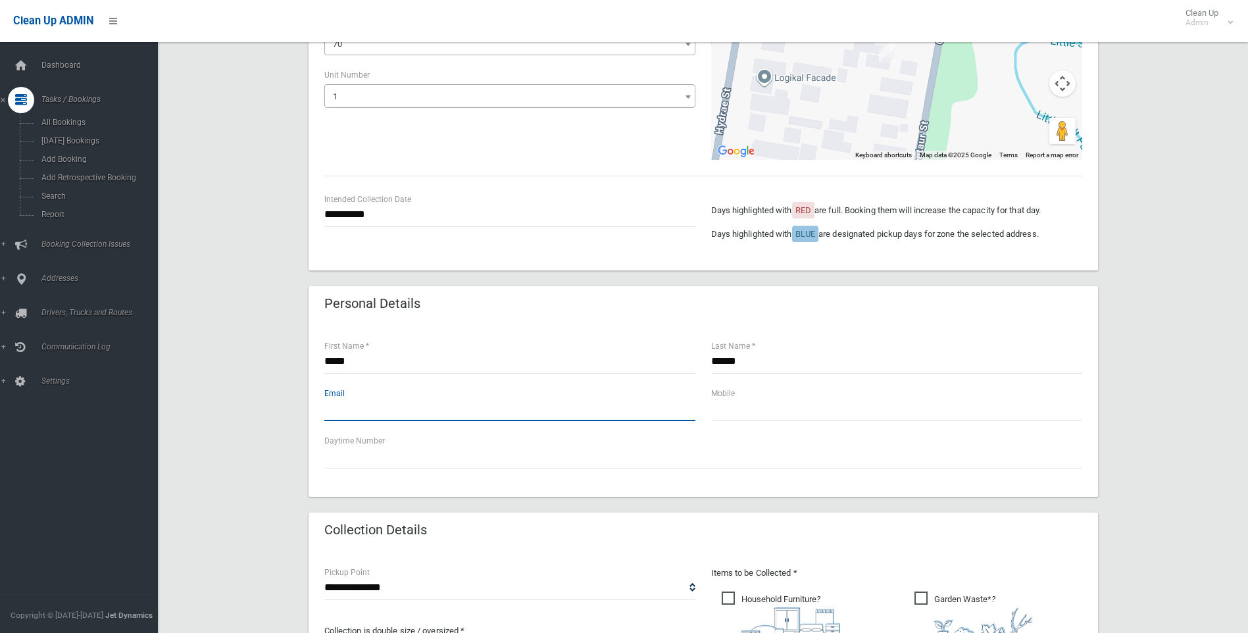
click at [676, 401] on input "text" at bounding box center [509, 409] width 371 height 24
type input "**********"
click at [916, 399] on input "text" at bounding box center [896, 409] width 371 height 24
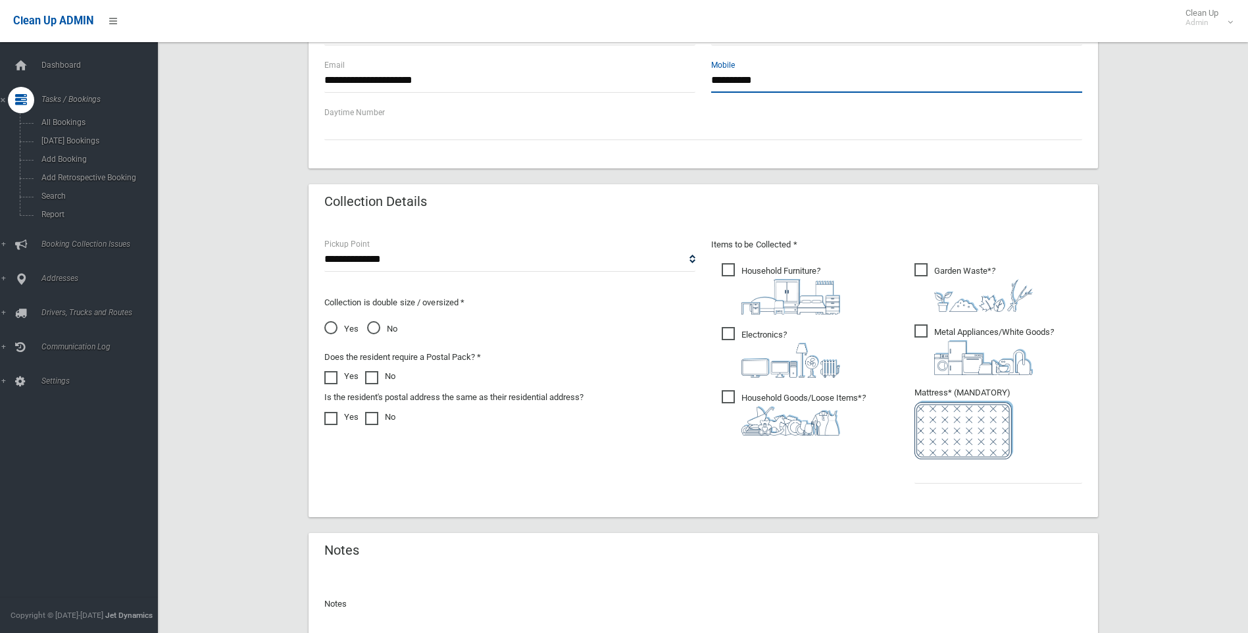
scroll to position [526, 0]
type input "**********"
click at [766, 403] on span "Household Goods/Loose Items* ?" at bounding box center [794, 412] width 144 height 45
click at [768, 351] on img at bounding box center [791, 359] width 99 height 35
click at [770, 279] on img at bounding box center [791, 296] width 99 height 36
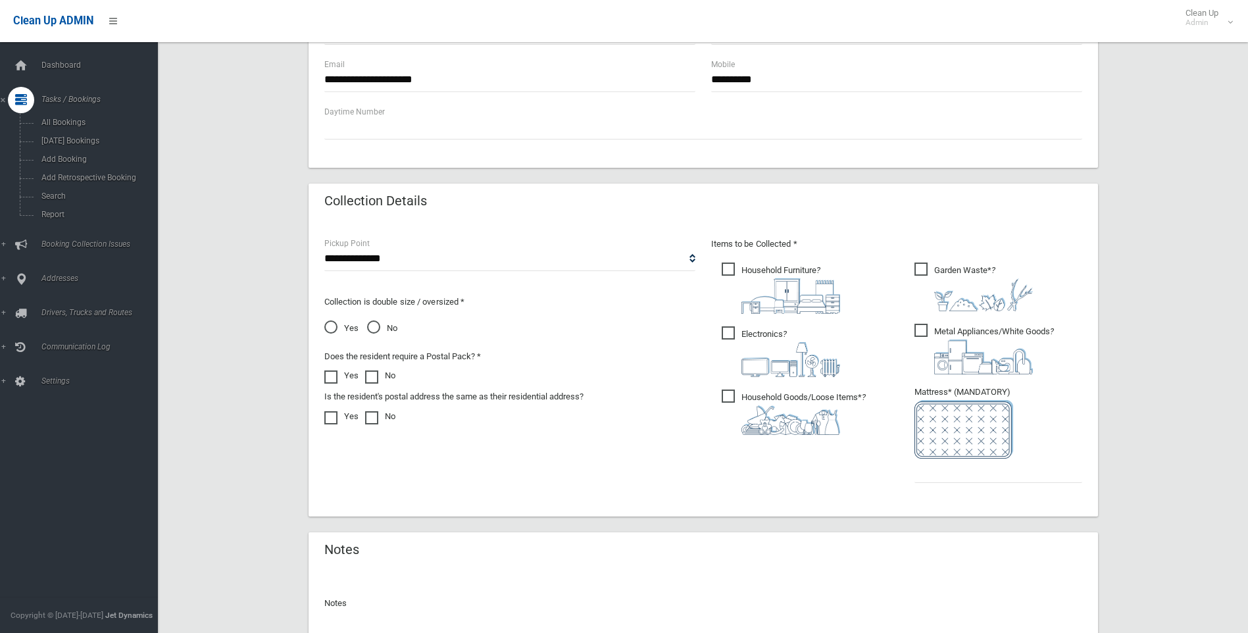
click at [996, 266] on icon "?" at bounding box center [983, 288] width 99 height 46
click at [1005, 335] on span "Metal Appliances/White Goods ?" at bounding box center [984, 349] width 139 height 51
click at [446, 261] on select "**********" at bounding box center [509, 259] width 371 height 24
select select "*"
click at [324, 247] on select "**********" at bounding box center [509, 259] width 371 height 24
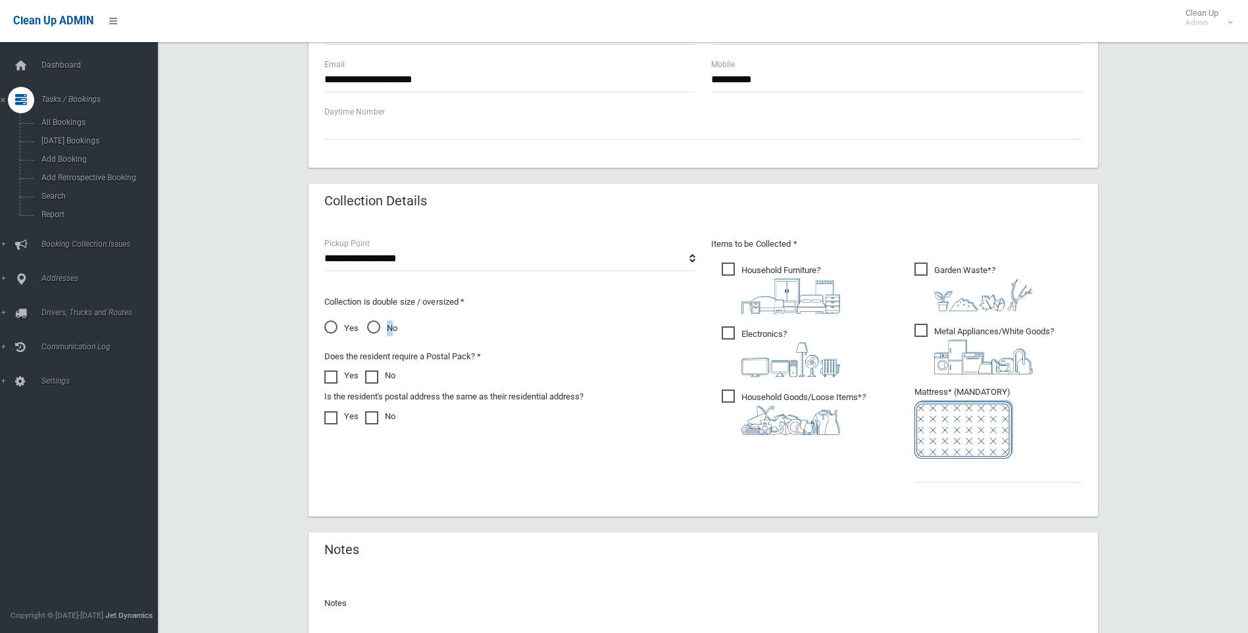
click at [389, 325] on span "No" at bounding box center [382, 328] width 30 height 16
click at [363, 343] on div "**********" at bounding box center [509, 344] width 387 height 216
click at [426, 312] on div "Collection is double size / oversized * Yes No" at bounding box center [509, 310] width 371 height 53
click at [395, 321] on span "No" at bounding box center [382, 328] width 30 height 16
click at [1024, 468] on input "text" at bounding box center [999, 471] width 168 height 24
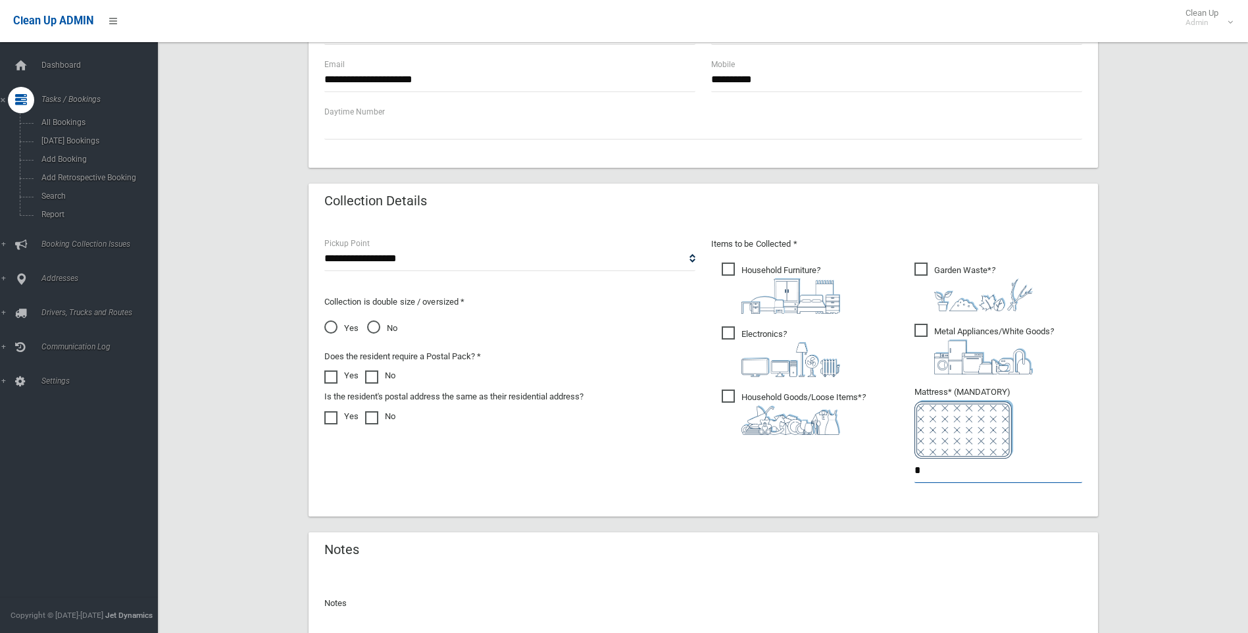
type input "*"
click at [350, 328] on span "Yes" at bounding box center [341, 328] width 34 height 16
drag, startPoint x: 986, startPoint y: 477, endPoint x: 874, endPoint y: 475, distance: 111.2
click at [876, 475] on div "Items to be Collected * Household Furniture ? *" at bounding box center [896, 368] width 387 height 265
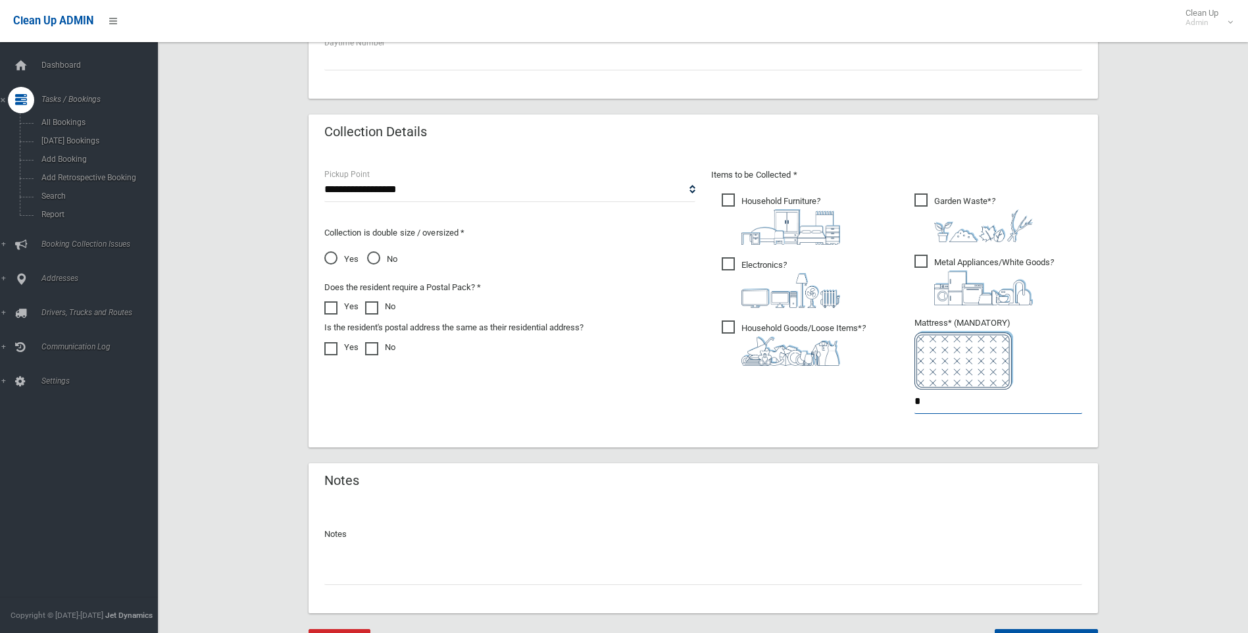
scroll to position [663, 0]
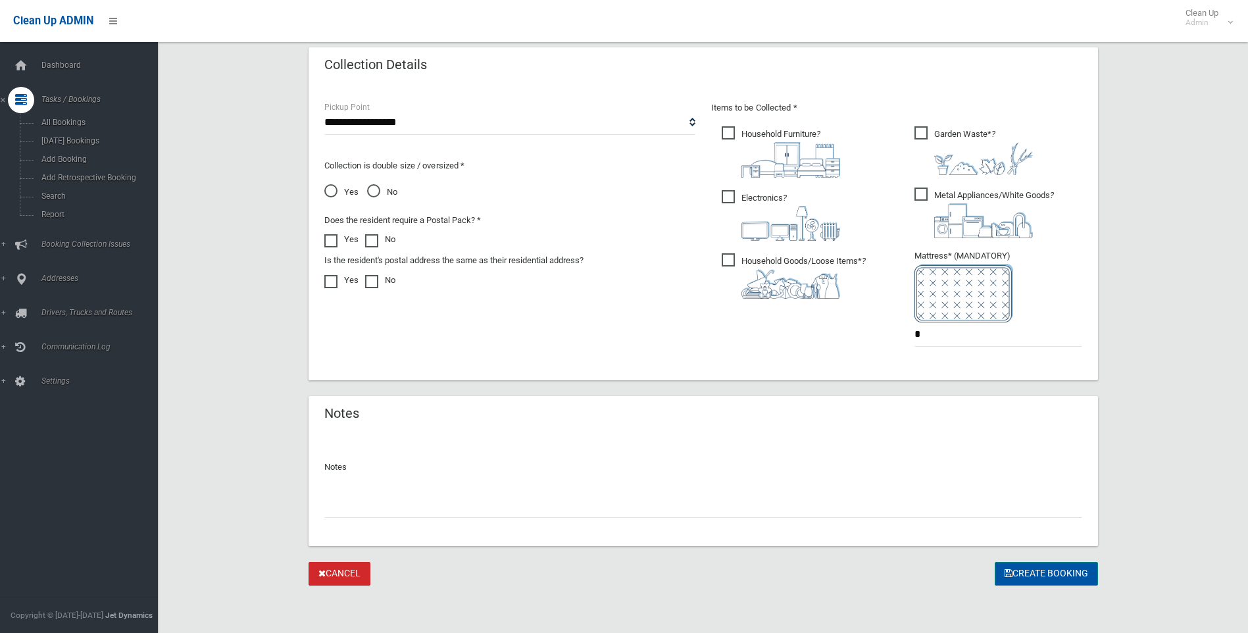
click at [1034, 584] on button "Create Booking" at bounding box center [1046, 574] width 103 height 24
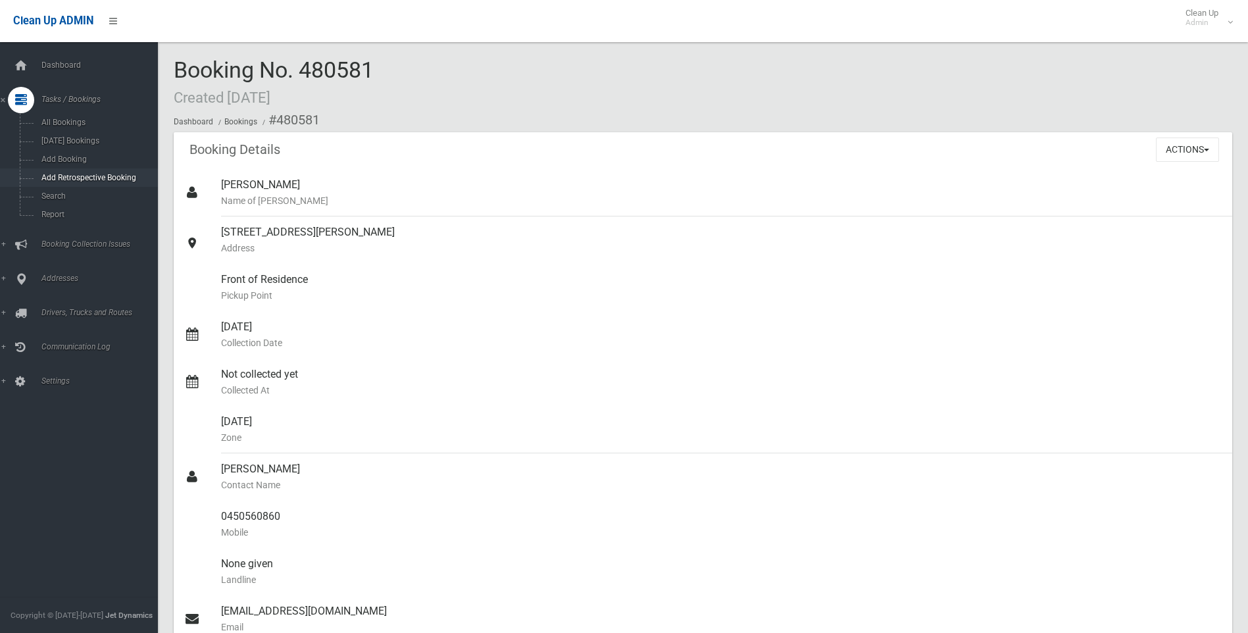
scroll to position [4085, 0]
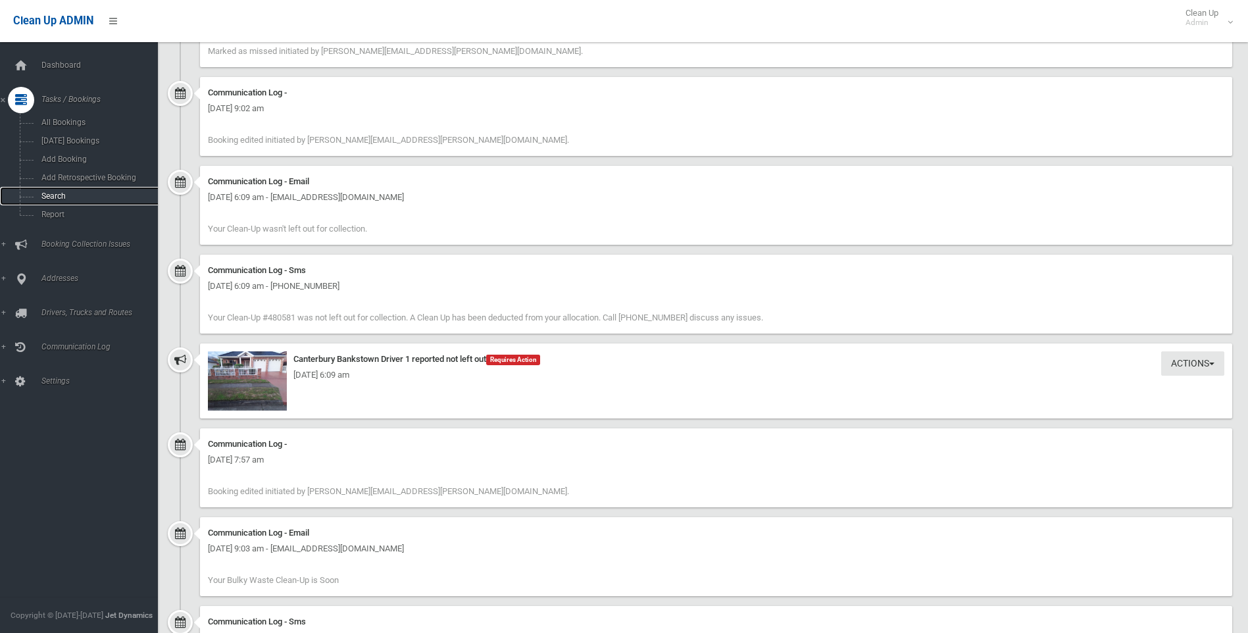
click at [58, 192] on span "Search" at bounding box center [97, 195] width 119 height 9
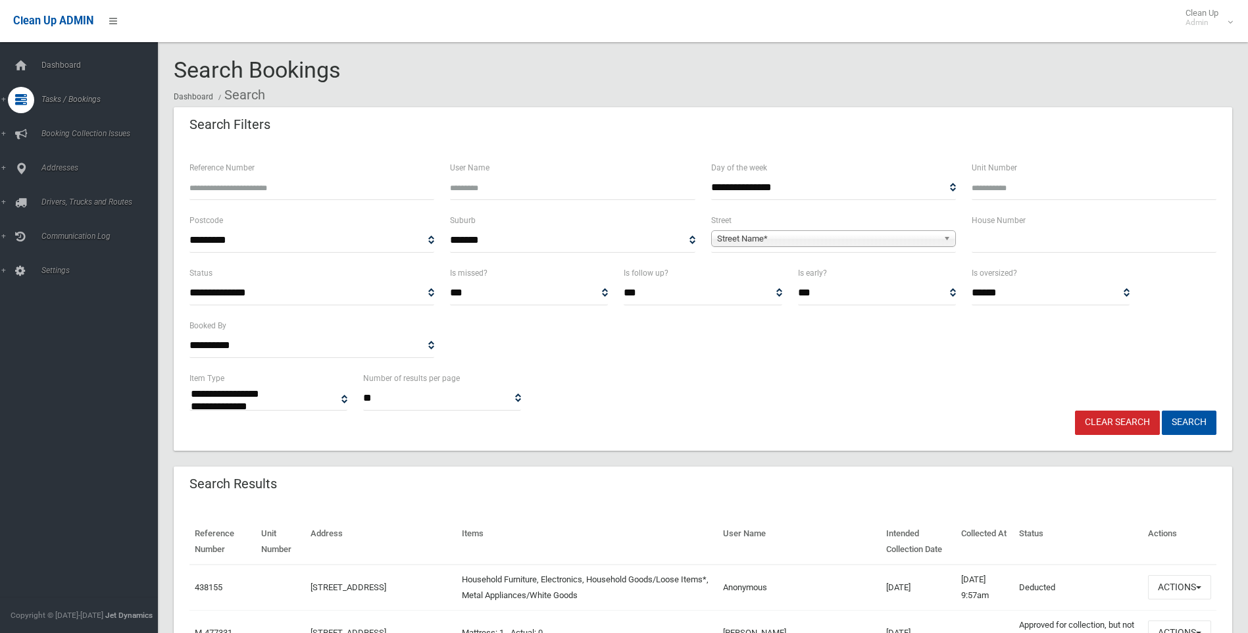
select select
click at [1132, 232] on input "text" at bounding box center [1094, 240] width 245 height 24
type input "**"
click at [873, 238] on span "Street Name*" at bounding box center [827, 239] width 221 height 16
type input "****"
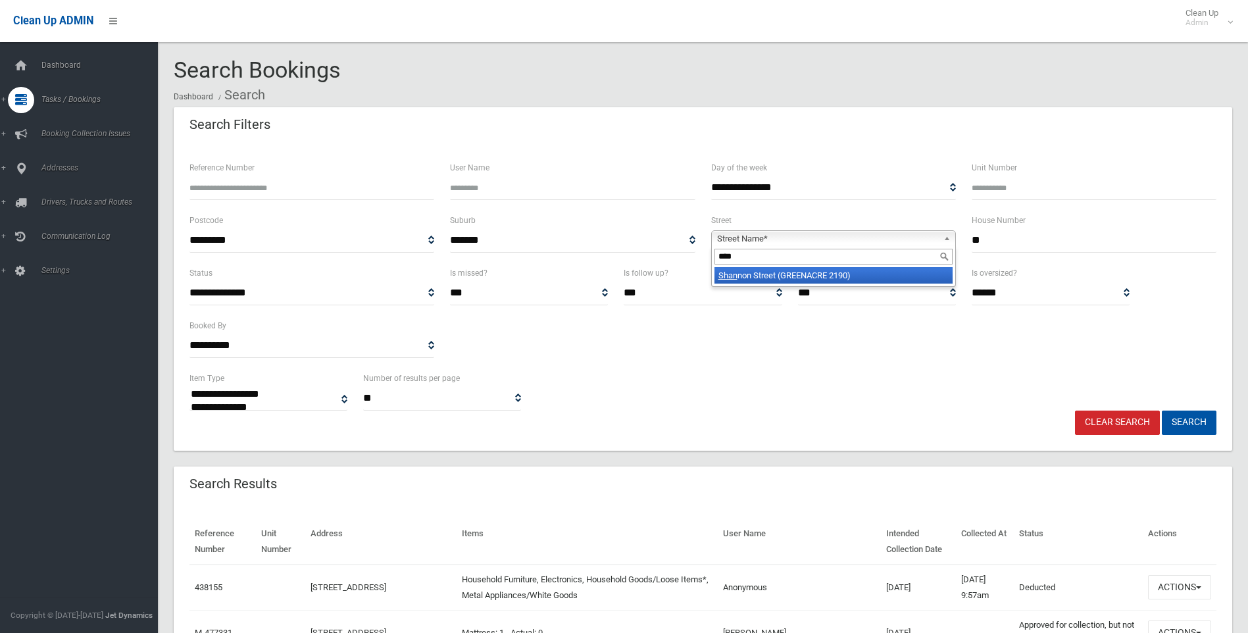
click at [849, 273] on li "Shan non Street (GREENACRE 2190)" at bounding box center [834, 275] width 238 height 16
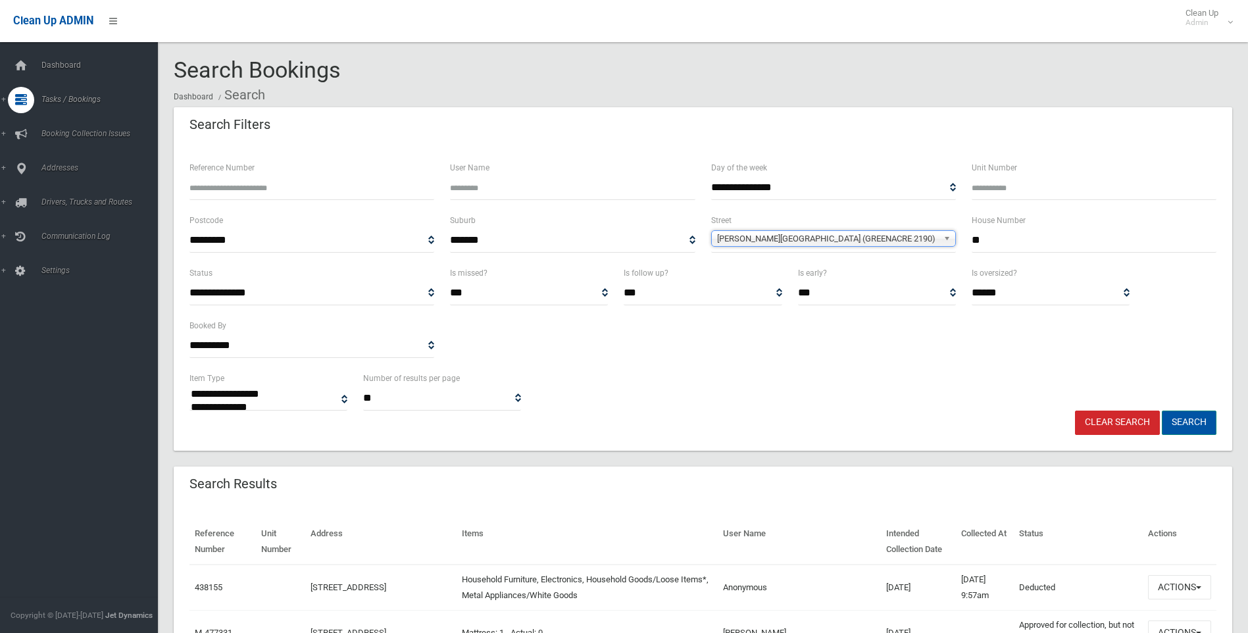
click at [1175, 411] on button "Search" at bounding box center [1189, 423] width 55 height 24
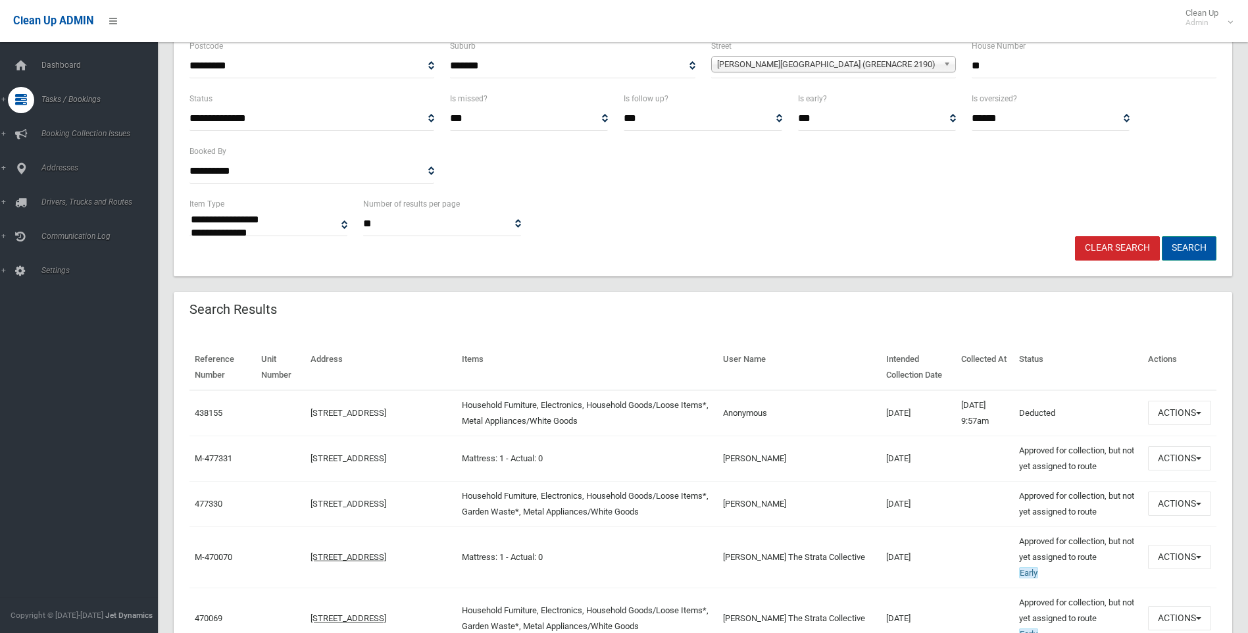
scroll to position [197, 0]
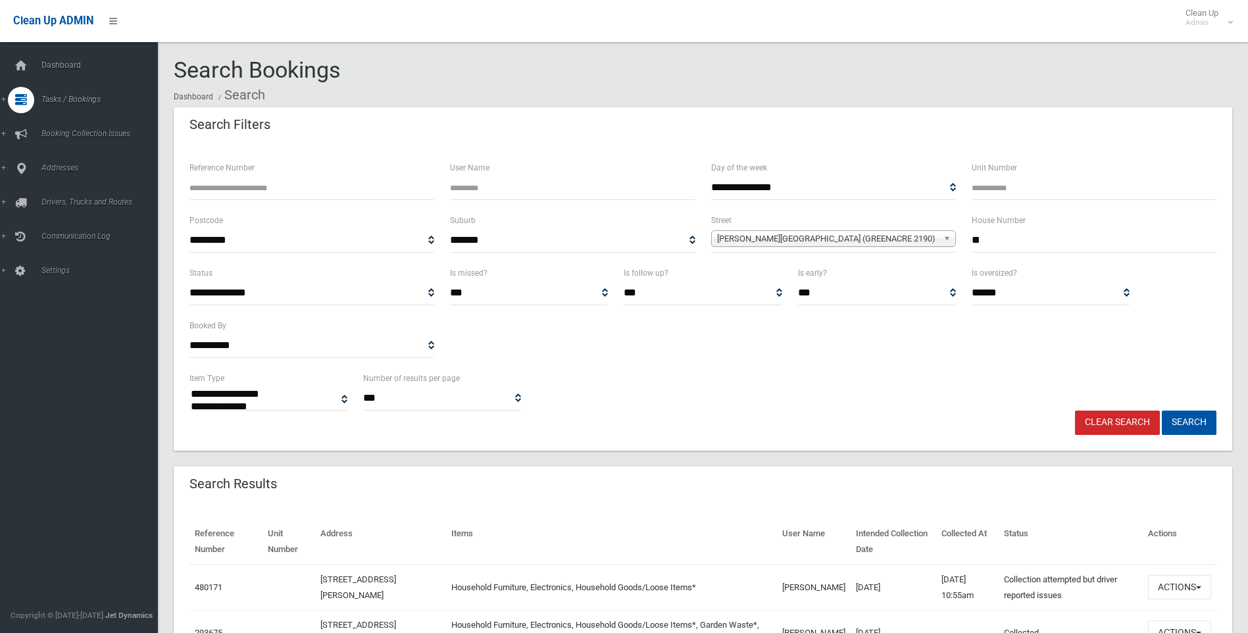
select select
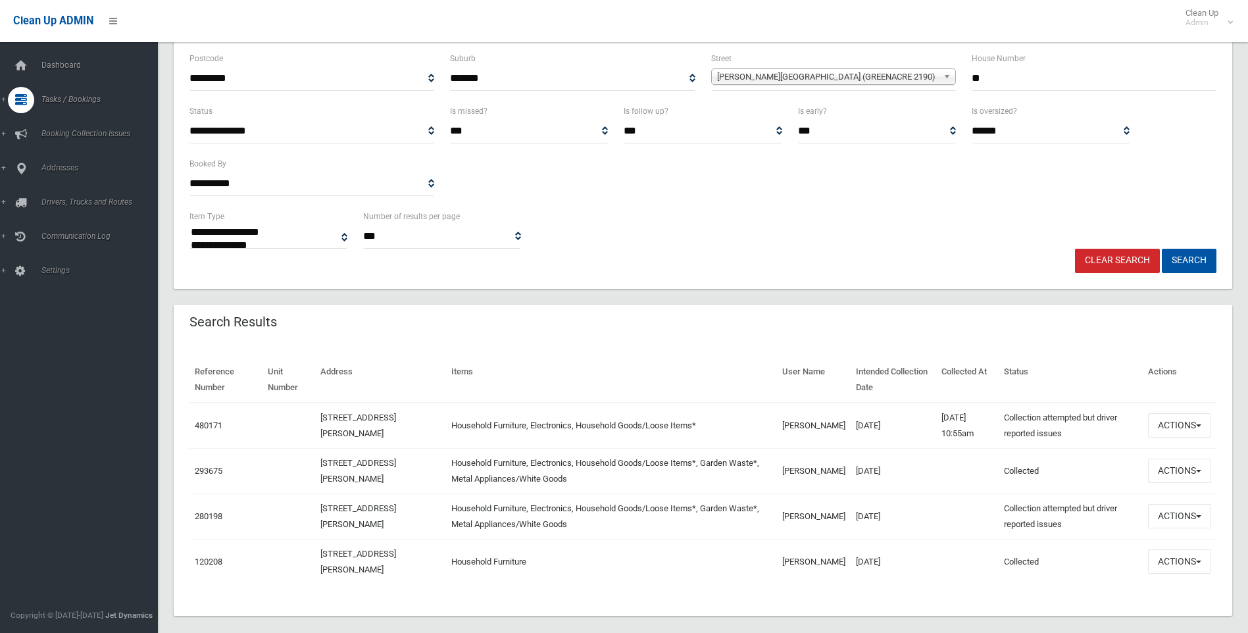
scroll to position [176, 0]
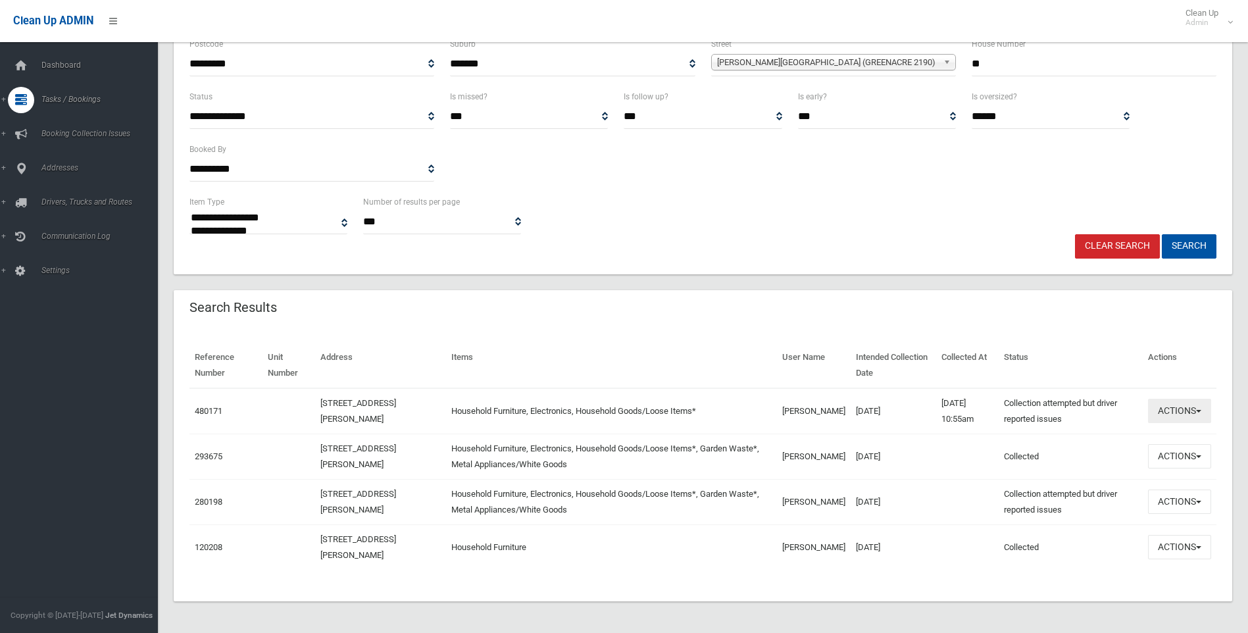
click at [1205, 408] on button "Actions" at bounding box center [1179, 411] width 63 height 24
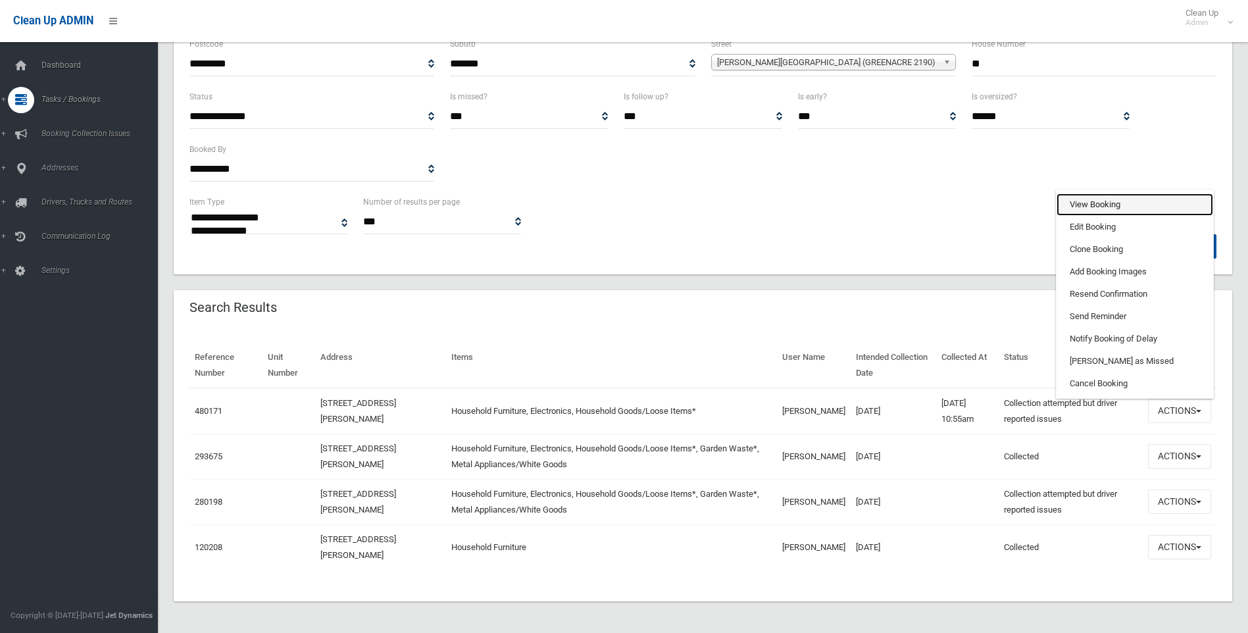
click at [1080, 208] on link "View Booking" at bounding box center [1135, 204] width 157 height 22
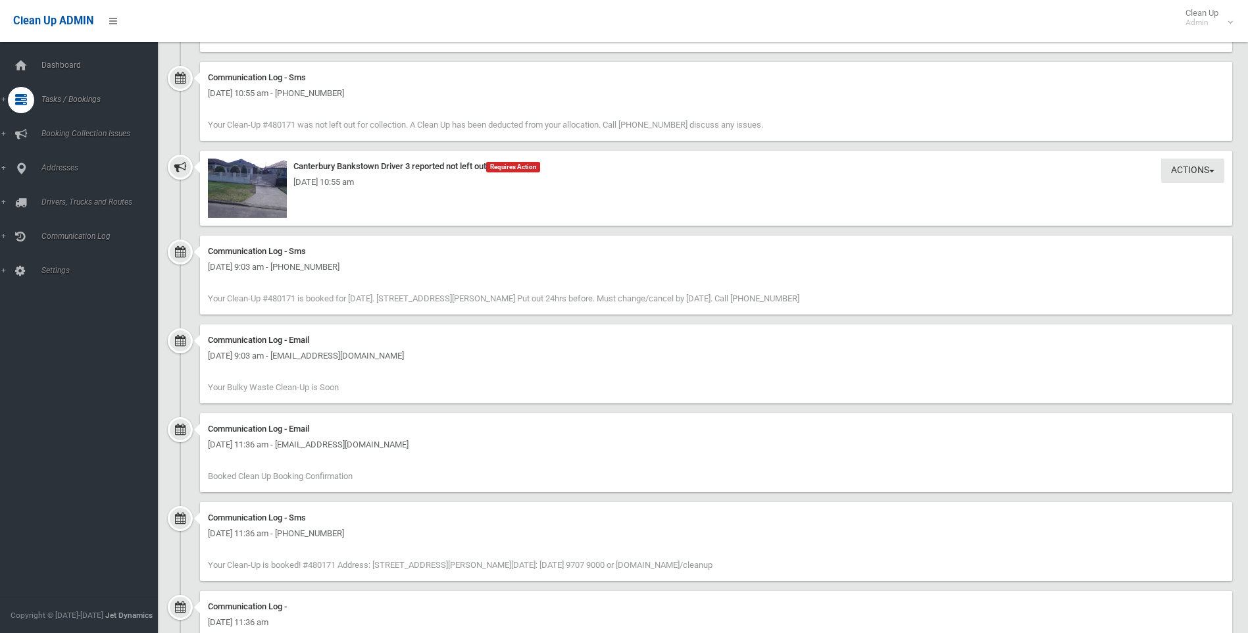
scroll to position [1060, 0]
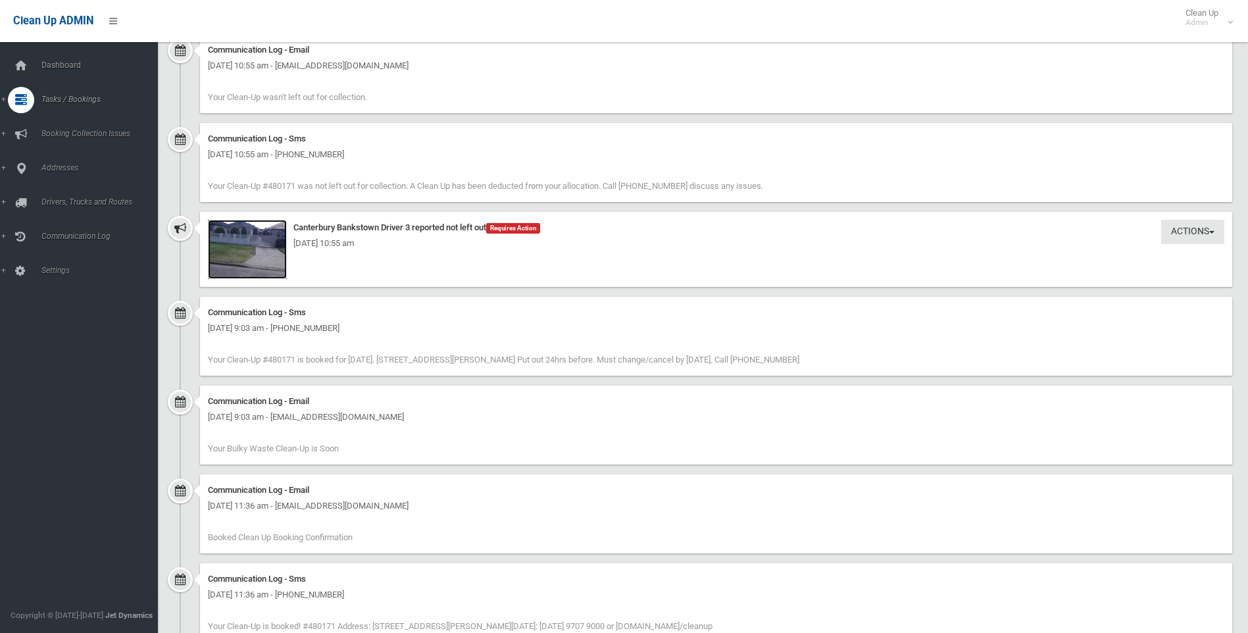
click at [243, 262] on img at bounding box center [247, 249] width 79 height 59
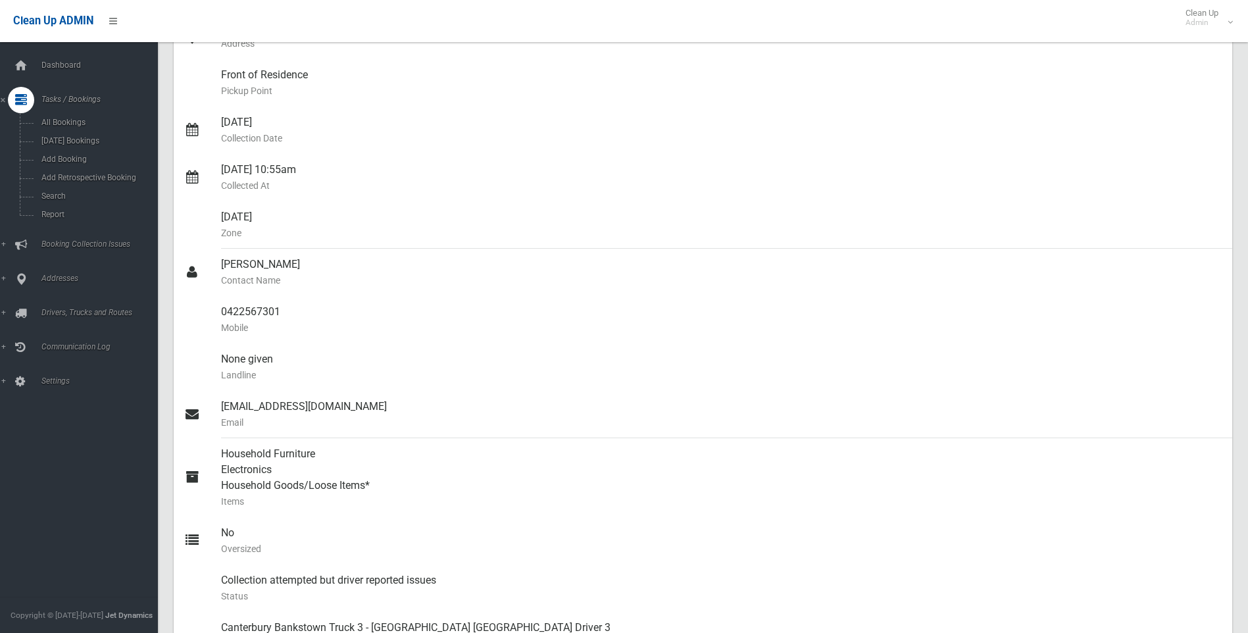
scroll to position [0, 0]
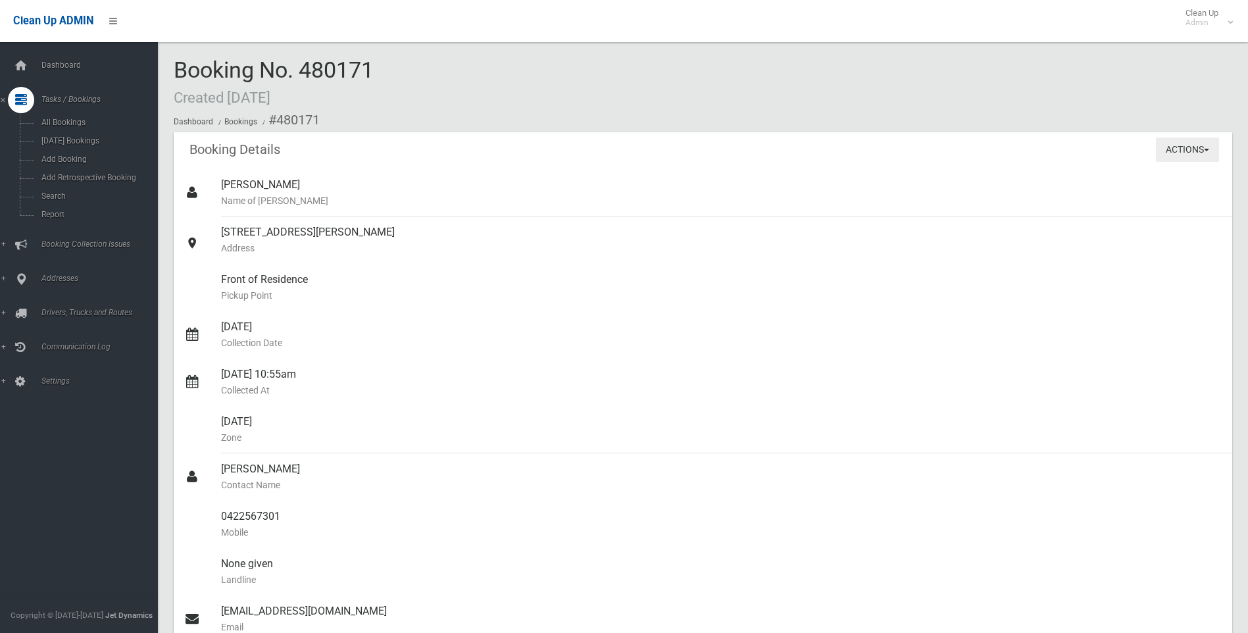
click at [1176, 143] on button "Actions" at bounding box center [1187, 150] width 63 height 24
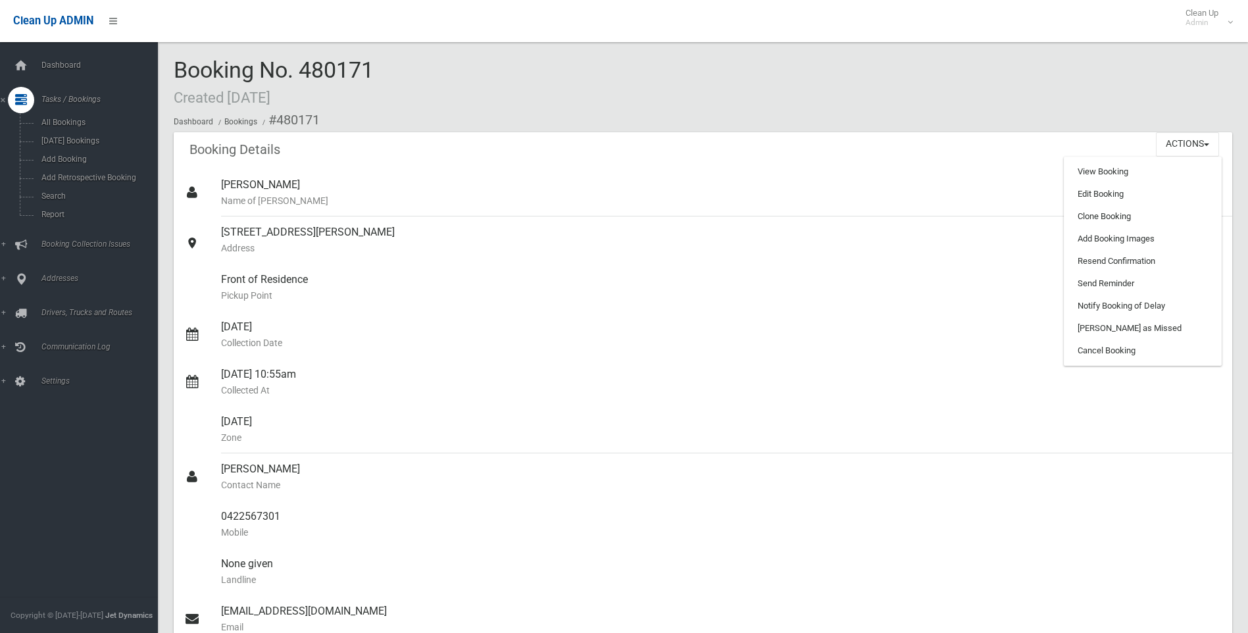
click at [1103, 90] on div "Booking No. 480171 Created 20/08/2025 Dashboard Bookings #480171" at bounding box center [703, 95] width 1059 height 74
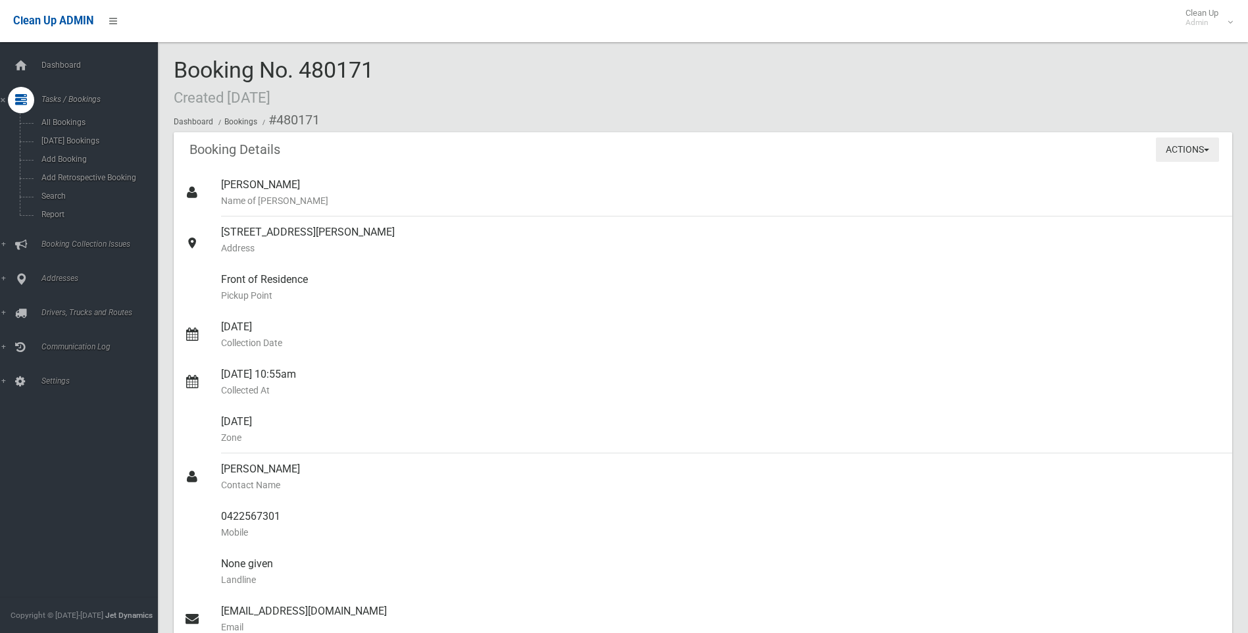
click at [1156, 161] on button "Actions" at bounding box center [1187, 150] width 63 height 24
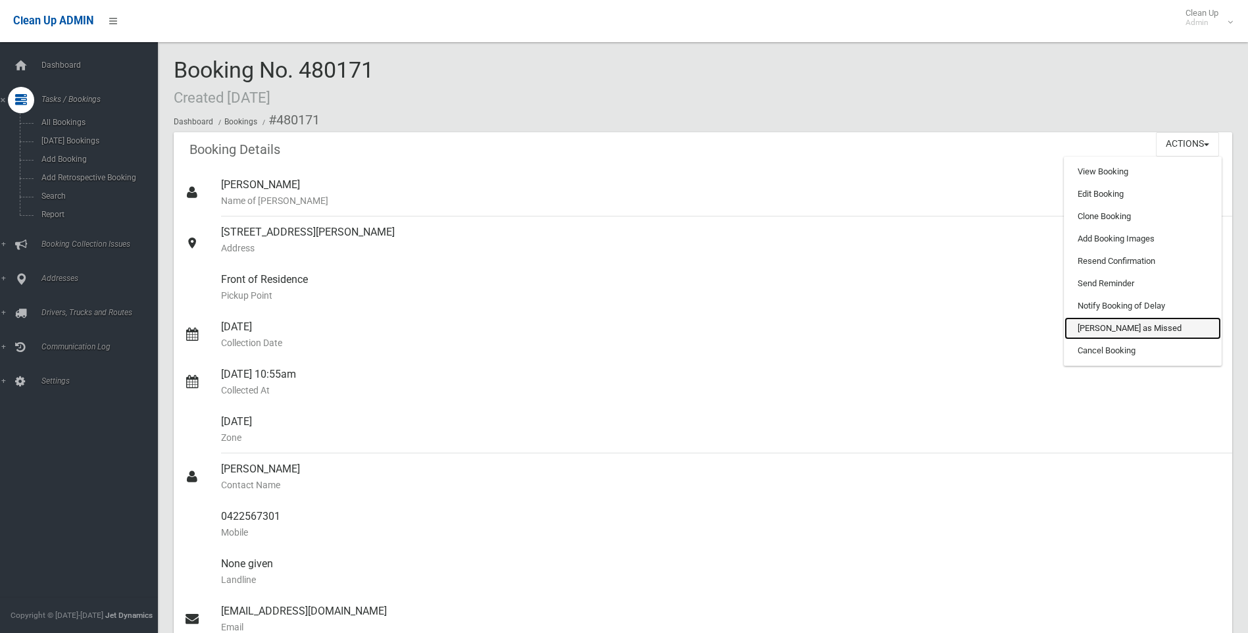
click at [1155, 322] on link "[PERSON_NAME] as Missed" at bounding box center [1143, 328] width 157 height 22
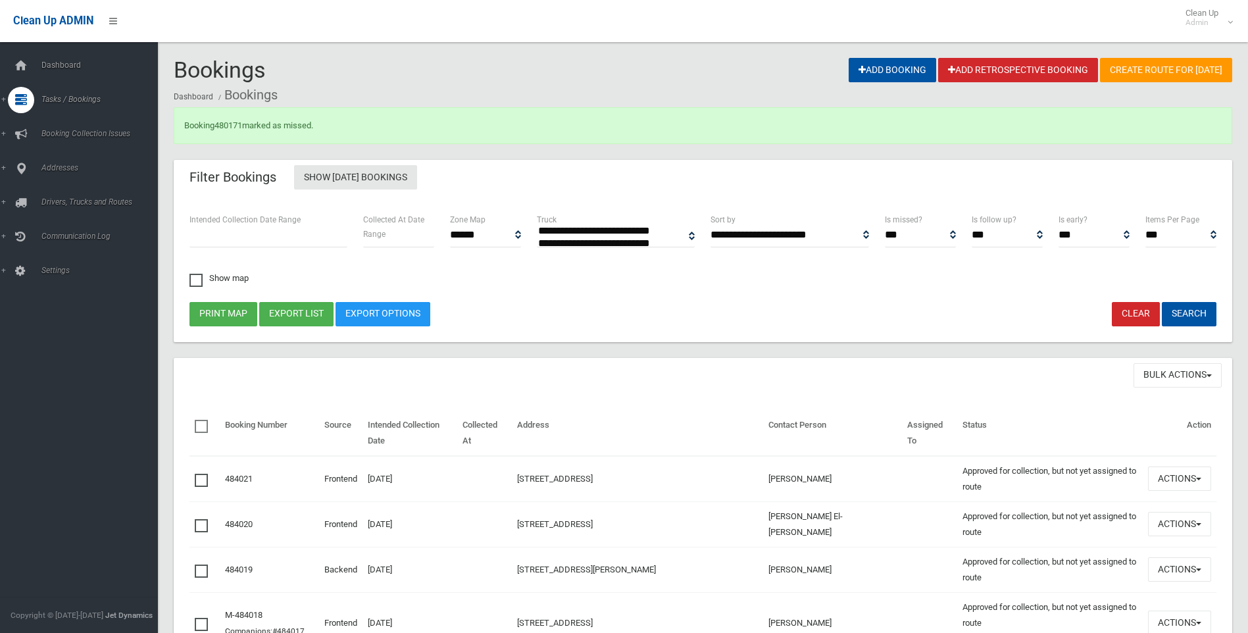
select select
drag, startPoint x: 418, startPoint y: 138, endPoint x: 186, endPoint y: 102, distance: 234.3
click at [463, 99] on ol "Dashboard Bookings" at bounding box center [703, 95] width 1059 height 24
drag, startPoint x: 401, startPoint y: 116, endPoint x: 217, endPoint y: 56, distance: 193.9
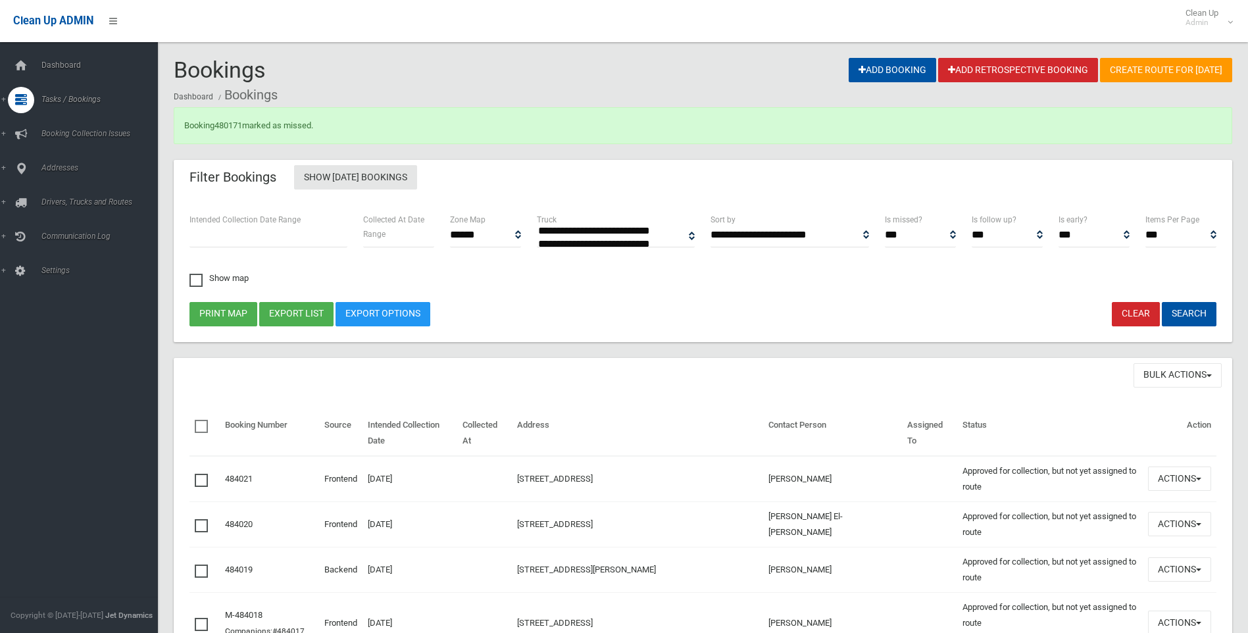
click at [379, 131] on div "Booking 480171 marked as missed." at bounding box center [703, 125] width 1059 height 37
drag, startPoint x: 397, startPoint y: 114, endPoint x: 230, endPoint y: 44, distance: 181.7
click at [468, 101] on ol "Dashboard Bookings" at bounding box center [703, 95] width 1059 height 24
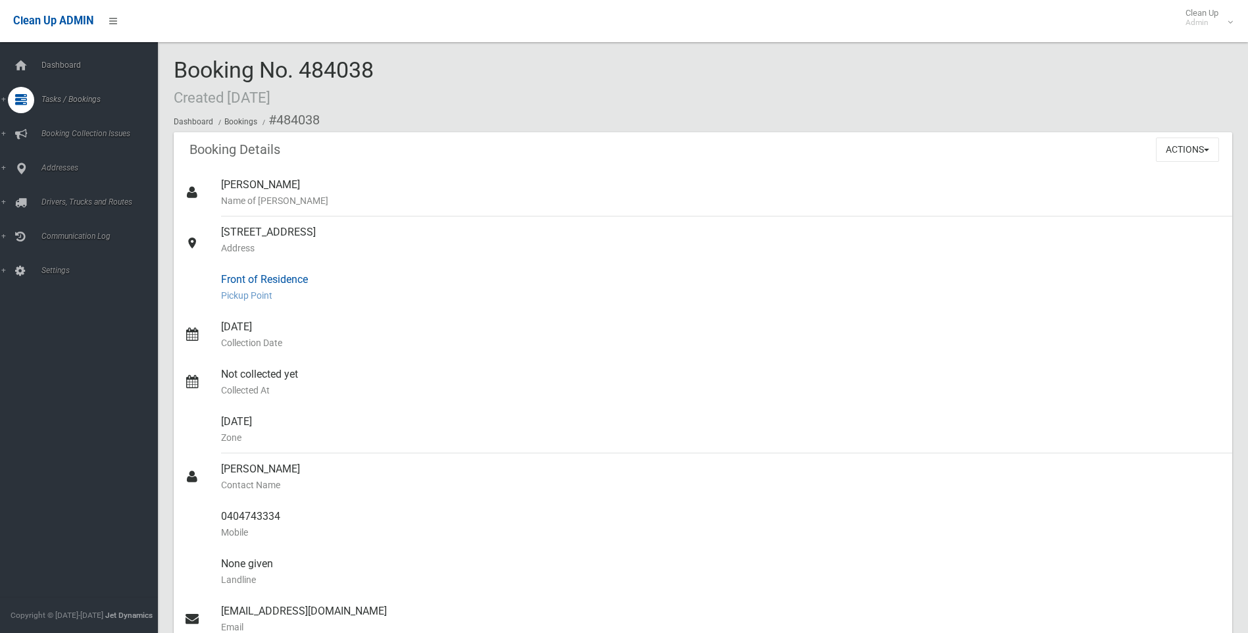
scroll to position [398, 0]
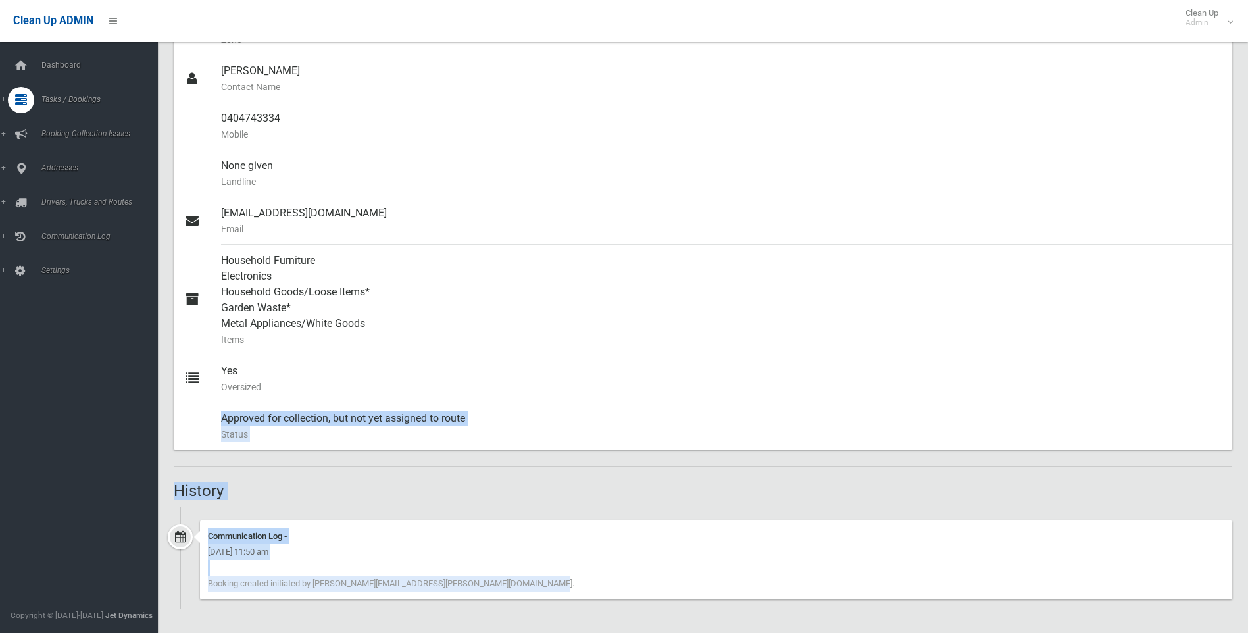
drag, startPoint x: 571, startPoint y: 595, endPoint x: 193, endPoint y: 455, distance: 402.8
click at [178, 440] on div "Booking Details Actions View Booking Edit Booking Clone Booking Add Booking Ima…" at bounding box center [703, 171] width 1059 height 875
click at [290, 478] on div "Booking Details Actions View Booking Edit Booking Clone Booking Add Booking Ima…" at bounding box center [703, 171] width 1059 height 875
drag, startPoint x: 182, startPoint y: 484, endPoint x: 678, endPoint y: 588, distance: 507.7
click at [605, 609] on div "Booking Details Actions View Booking Edit Booking Clone Booking Add Booking Ima…" at bounding box center [703, 171] width 1059 height 875
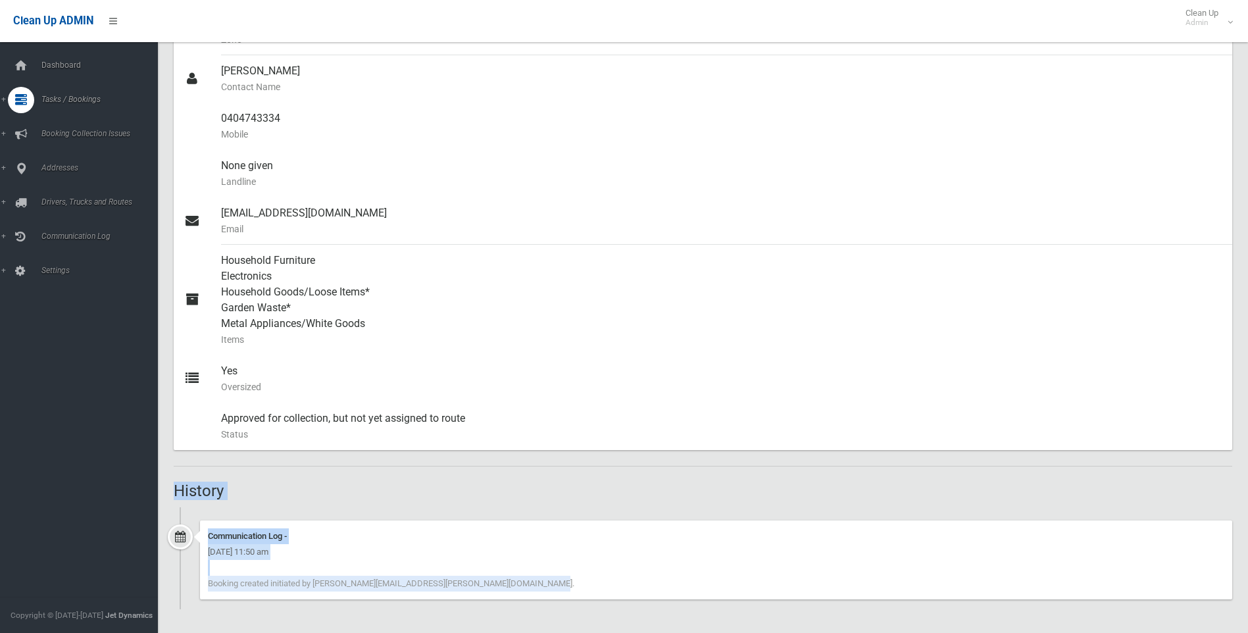
click at [678, 588] on div "Communication Log - [DATE] 11:50 am Booking created initiated by [PERSON_NAME][…" at bounding box center [716, 559] width 1032 height 79
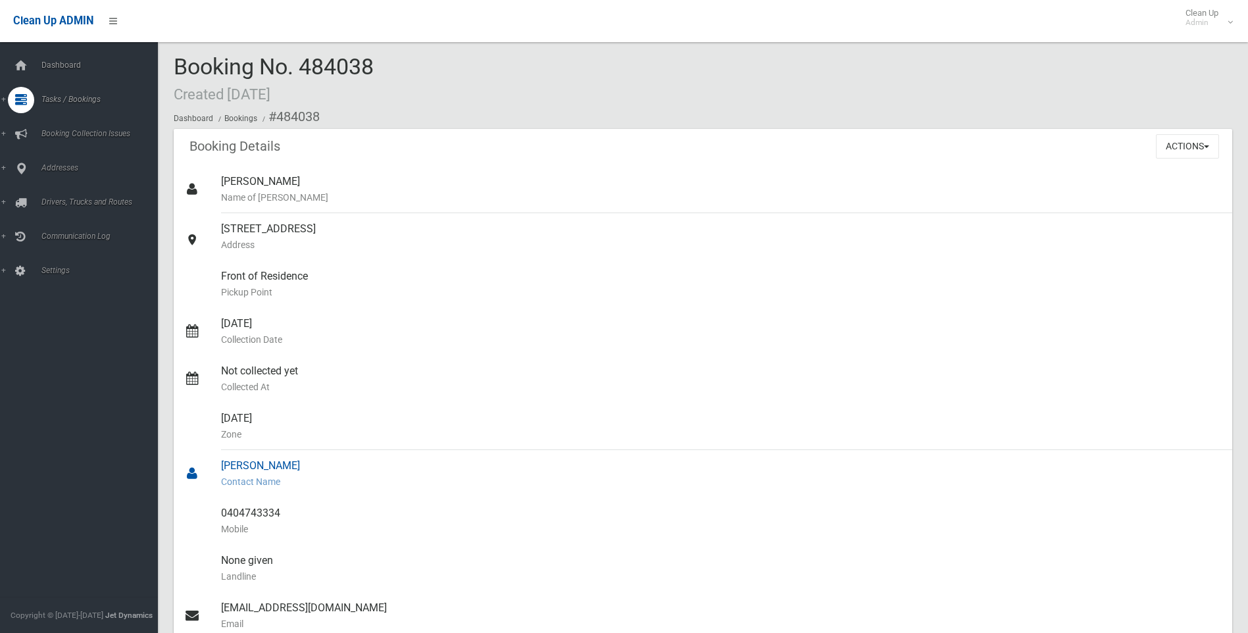
scroll to position [0, 0]
click at [1029, 135] on div "Booking Details Actions View Booking Edit Booking Clone Booking Add Booking Ima…" at bounding box center [703, 150] width 1059 height 37
click at [1109, 139] on div "Booking Details Actions View Booking Edit Booking Clone Booking Add Booking Ima…" at bounding box center [703, 150] width 1059 height 37
click at [1111, 130] on ol "Dashboard Bookings #484038" at bounding box center [703, 120] width 1059 height 24
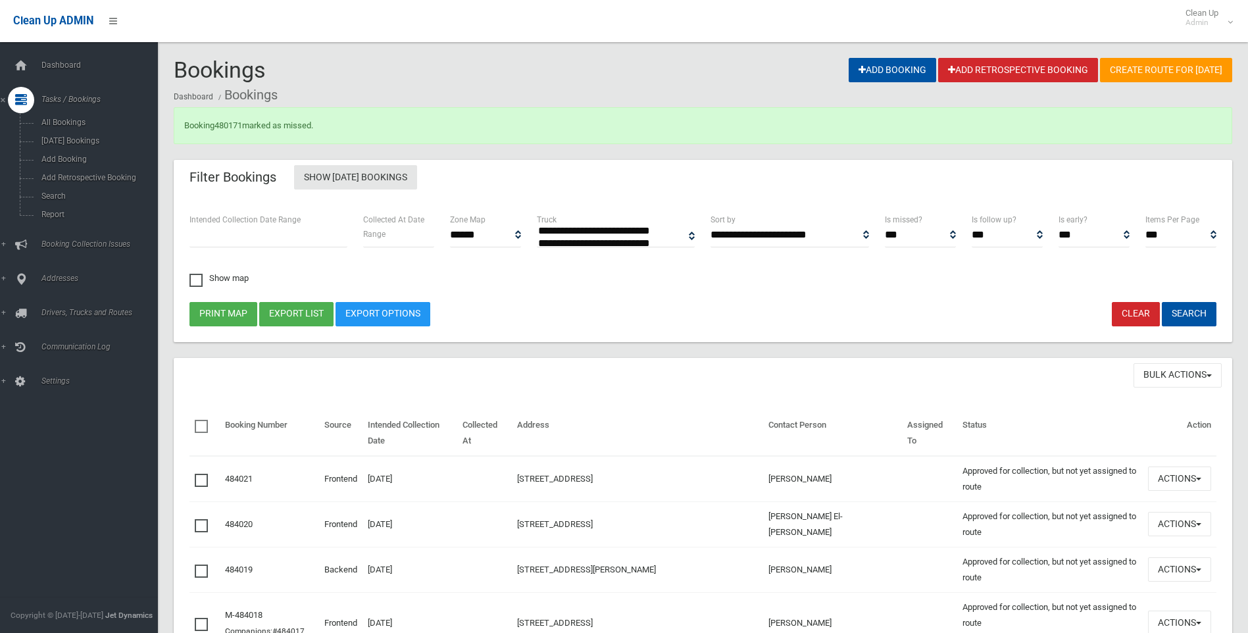
select select
